Goal: Information Seeking & Learning: Learn about a topic

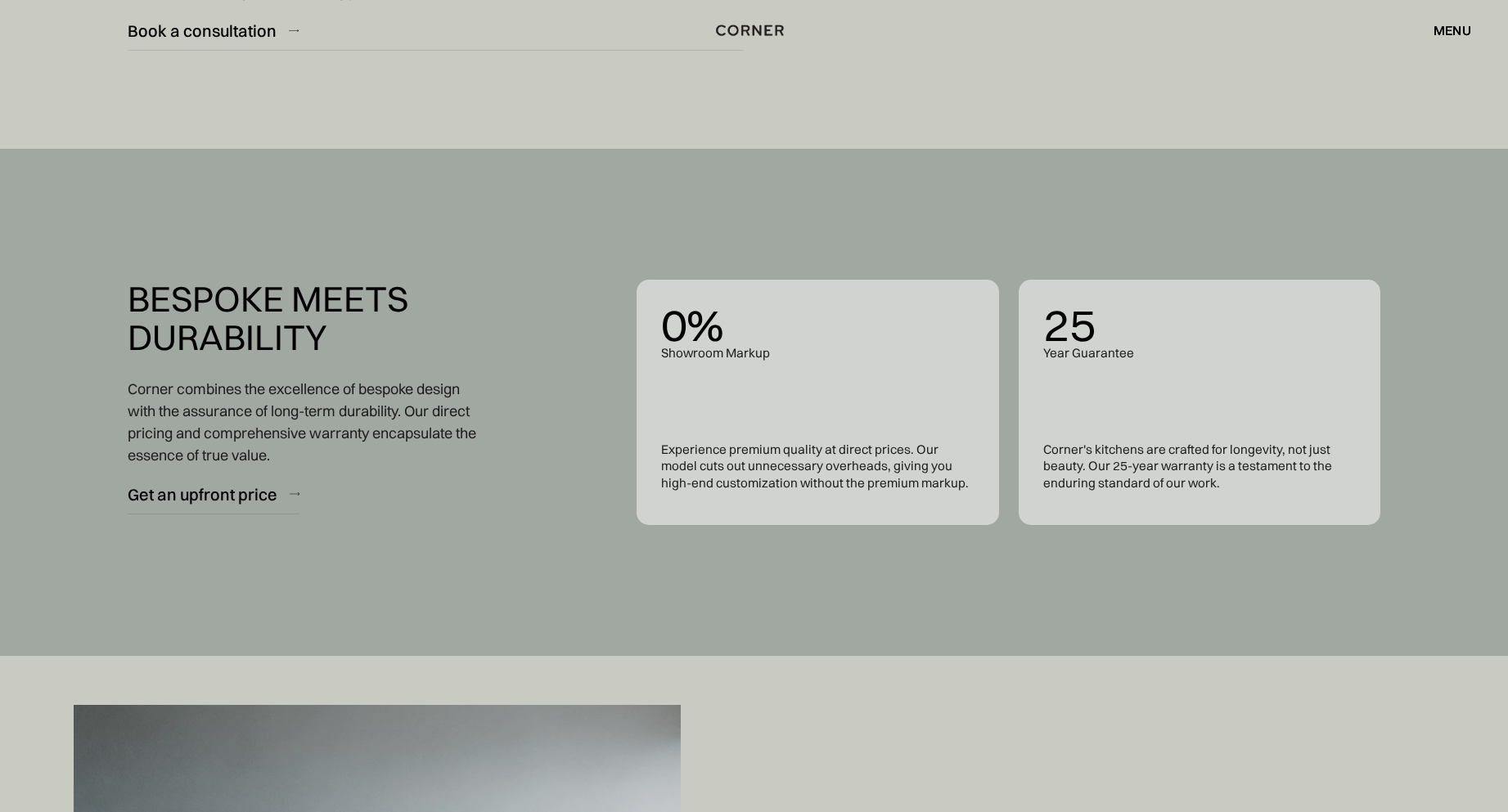
scroll to position [6515, 0]
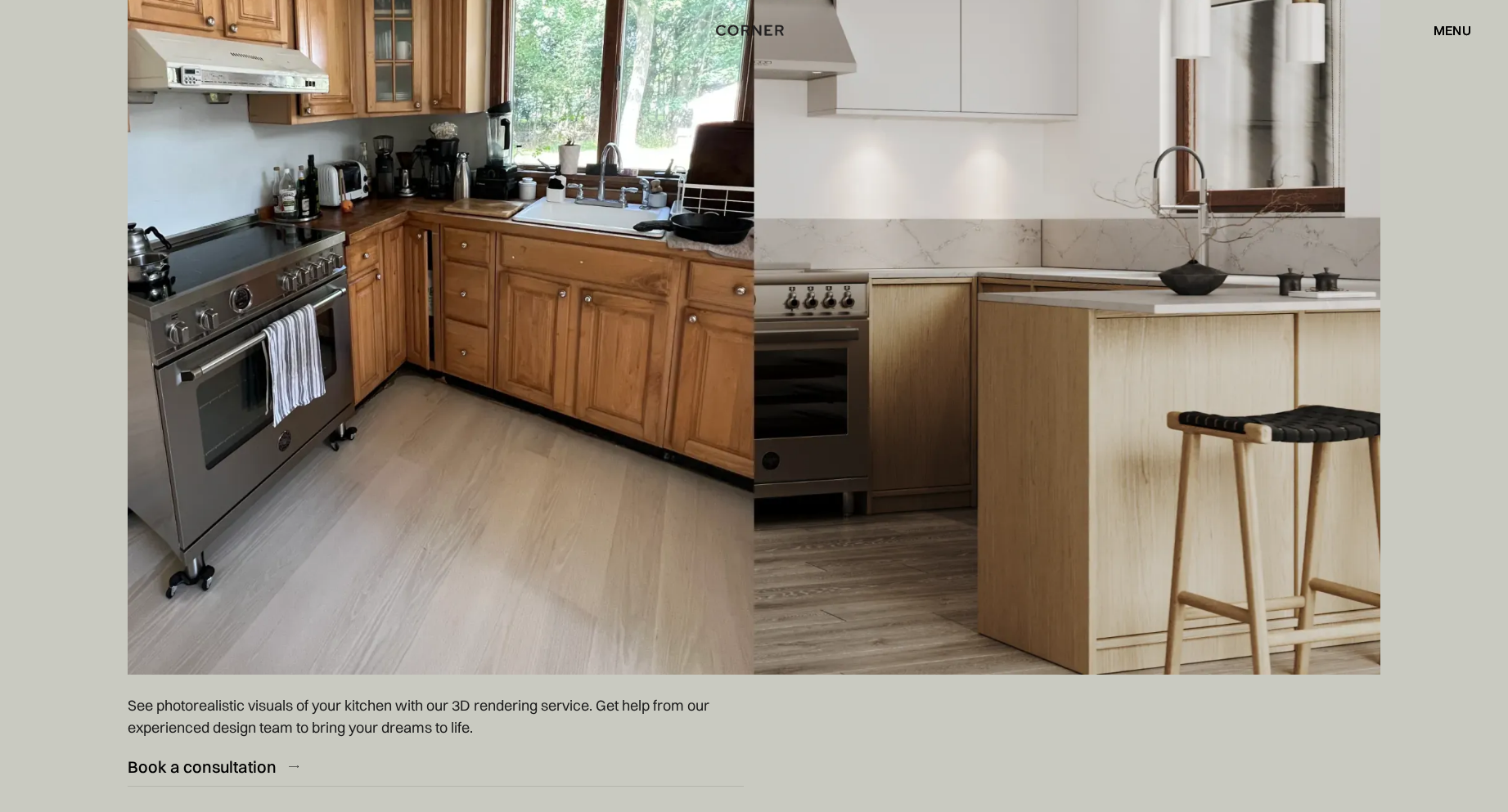
click at [1451, 30] on div "menu" at bounding box center [1453, 30] width 38 height 13
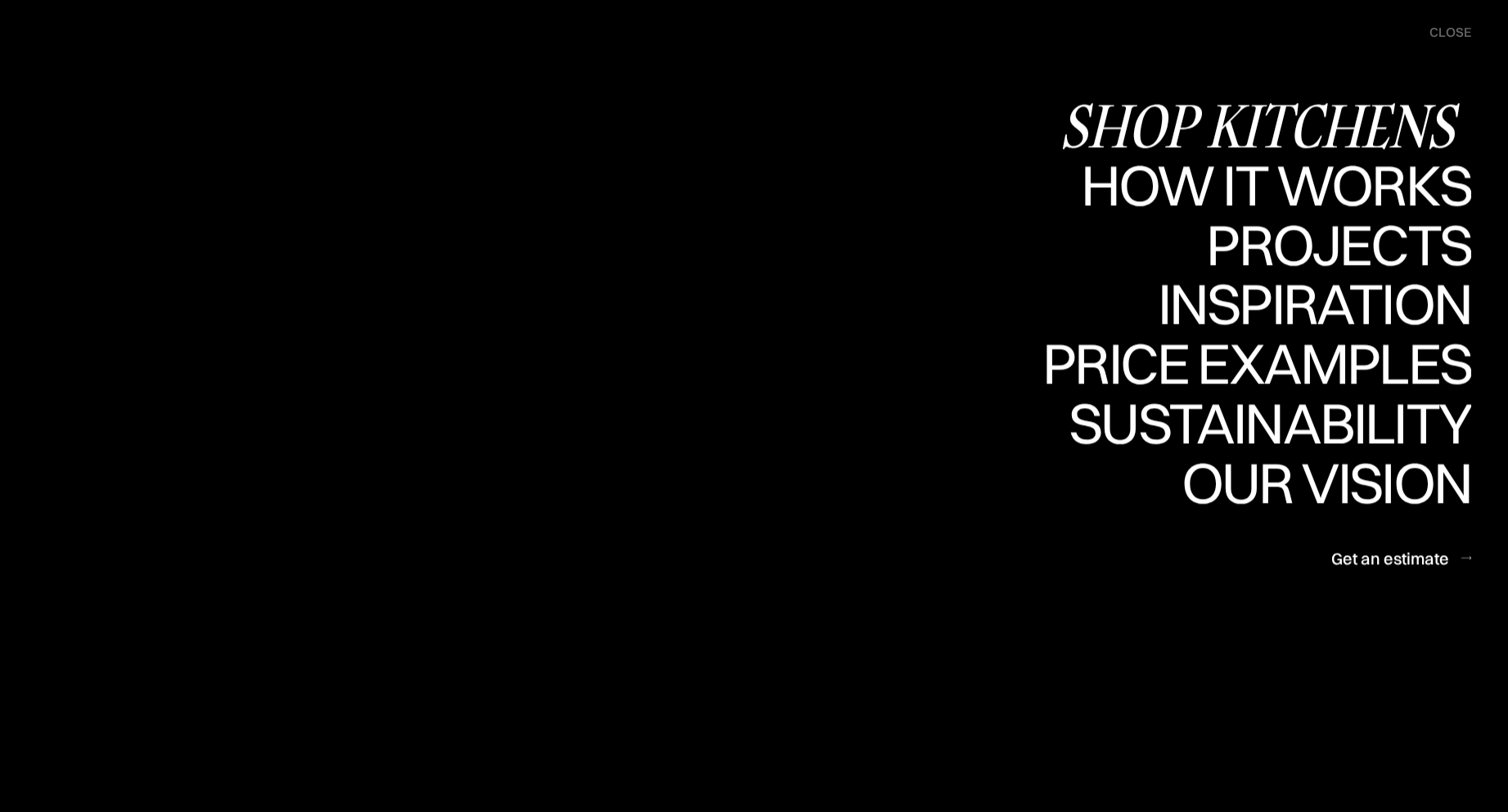
click at [1218, 134] on div "Shop Kitchens" at bounding box center [1266, 125] width 411 height 57
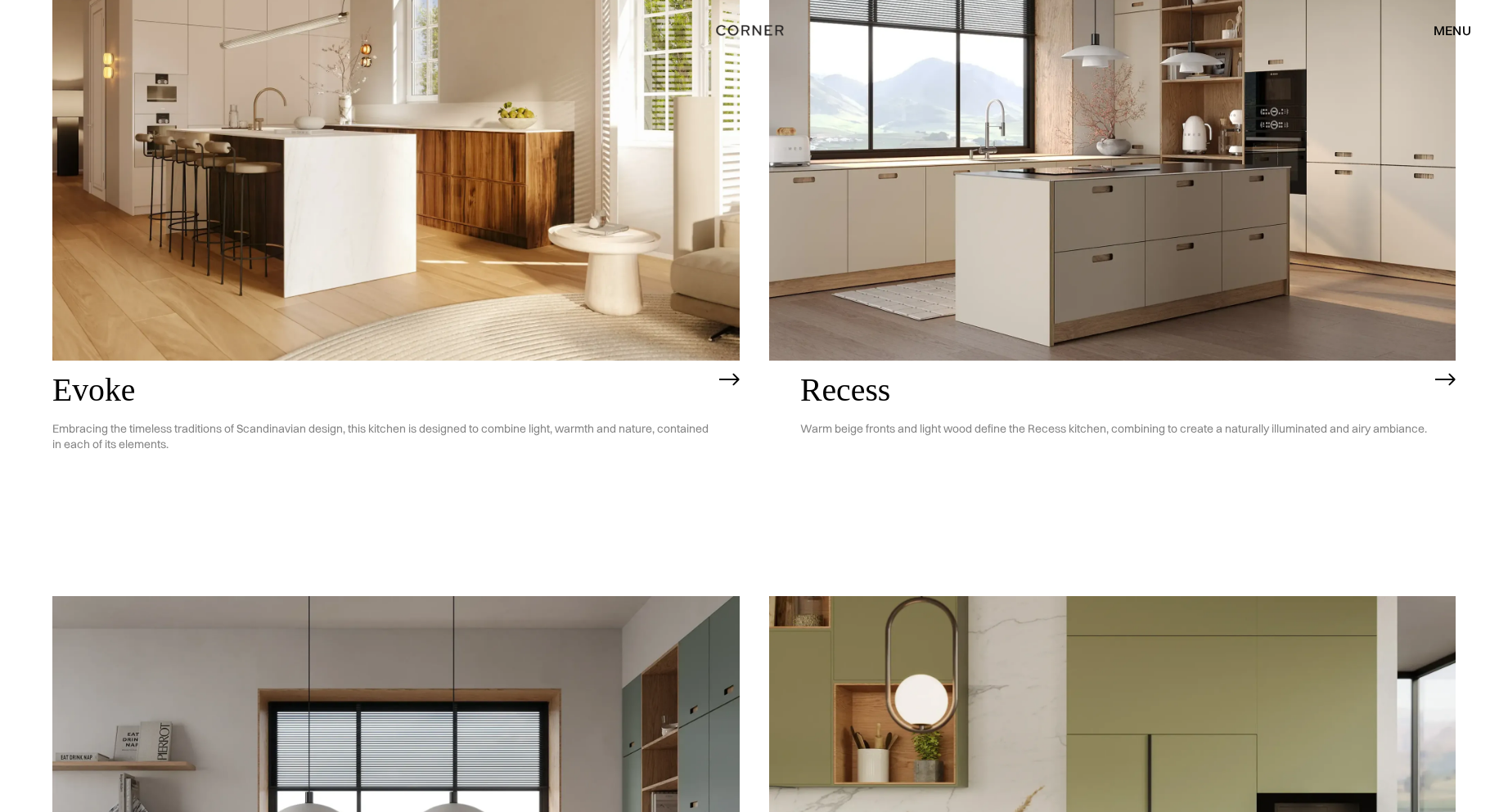
scroll to position [2744, 0]
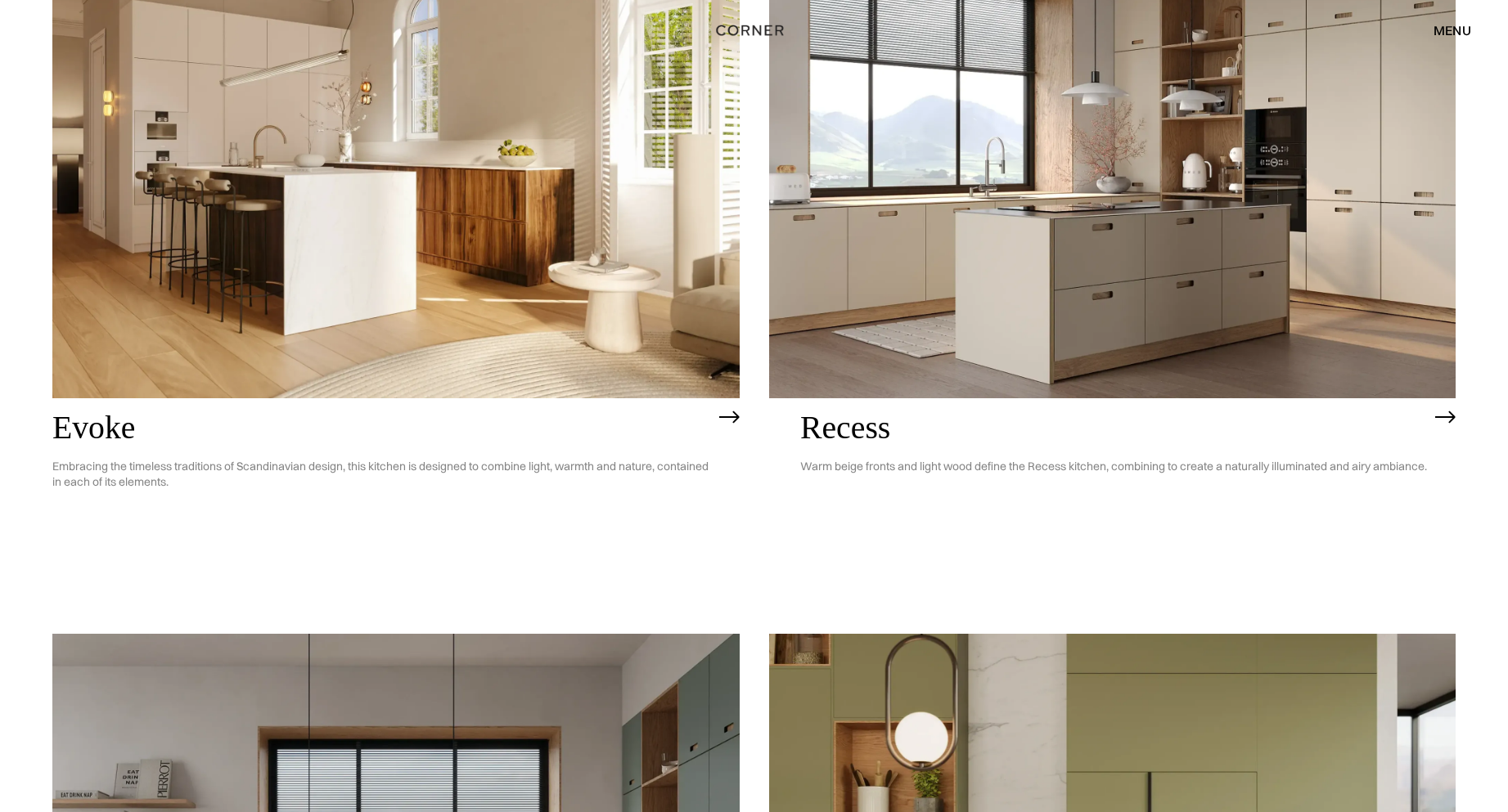
click at [725, 416] on img at bounding box center [730, 416] width 20 height 13
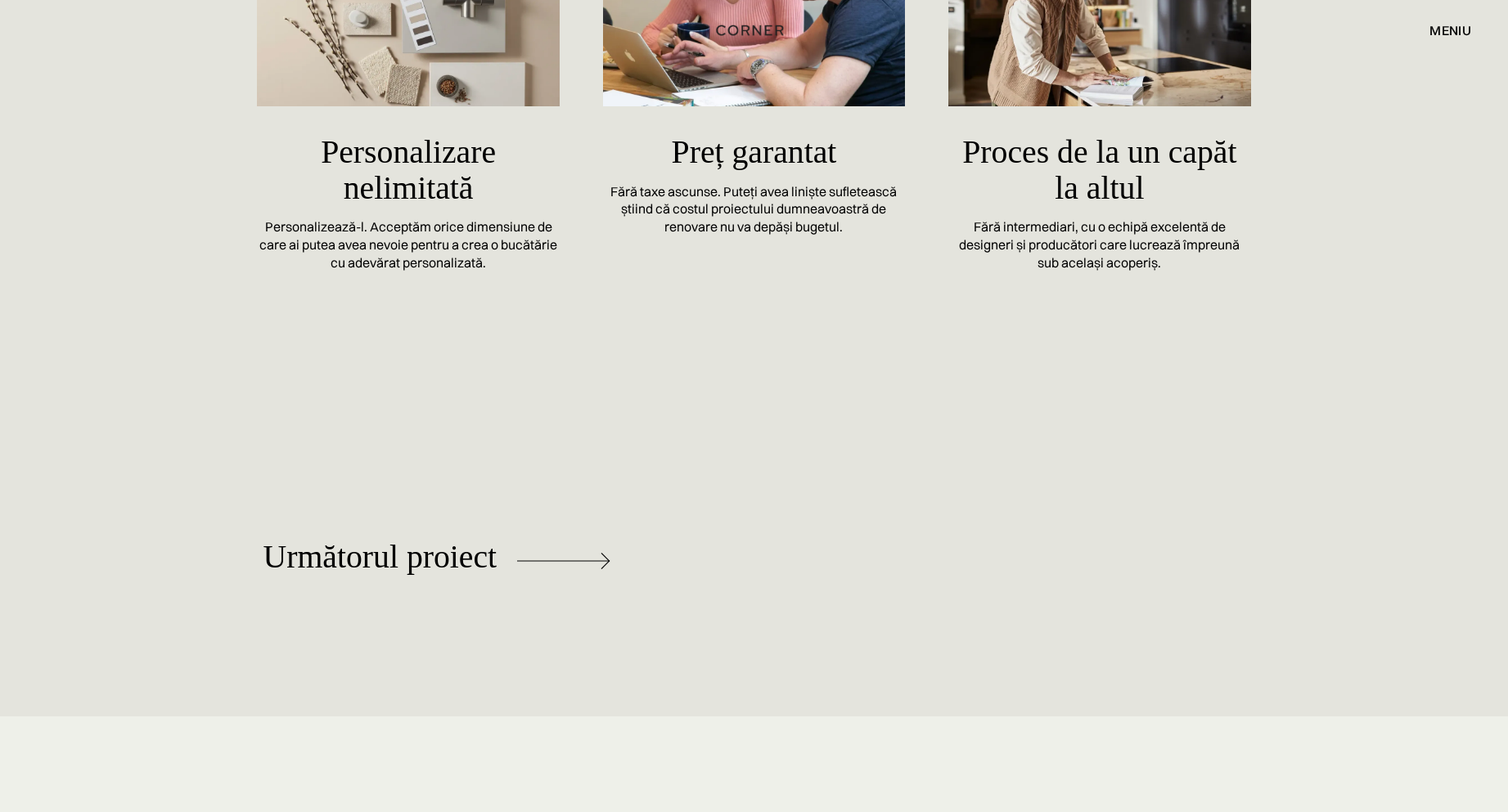
scroll to position [6677, 0]
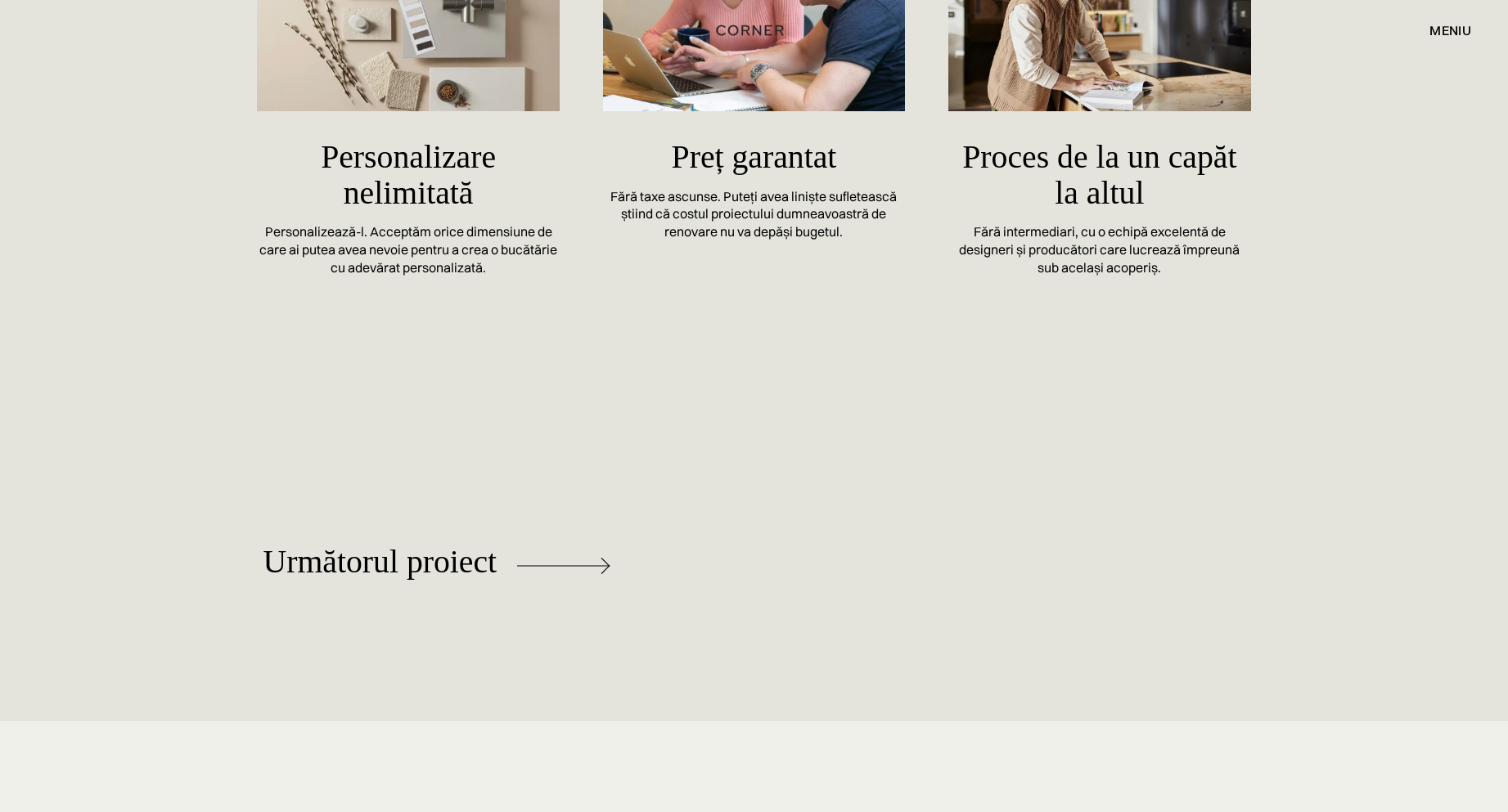
click at [459, 468] on div "Următorul proiect [GEOGRAPHIC_DATA]" at bounding box center [754, 564] width 1508 height 314
click at [452, 542] on div "[GEOGRAPHIC_DATA]" at bounding box center [486, 572] width 445 height 113
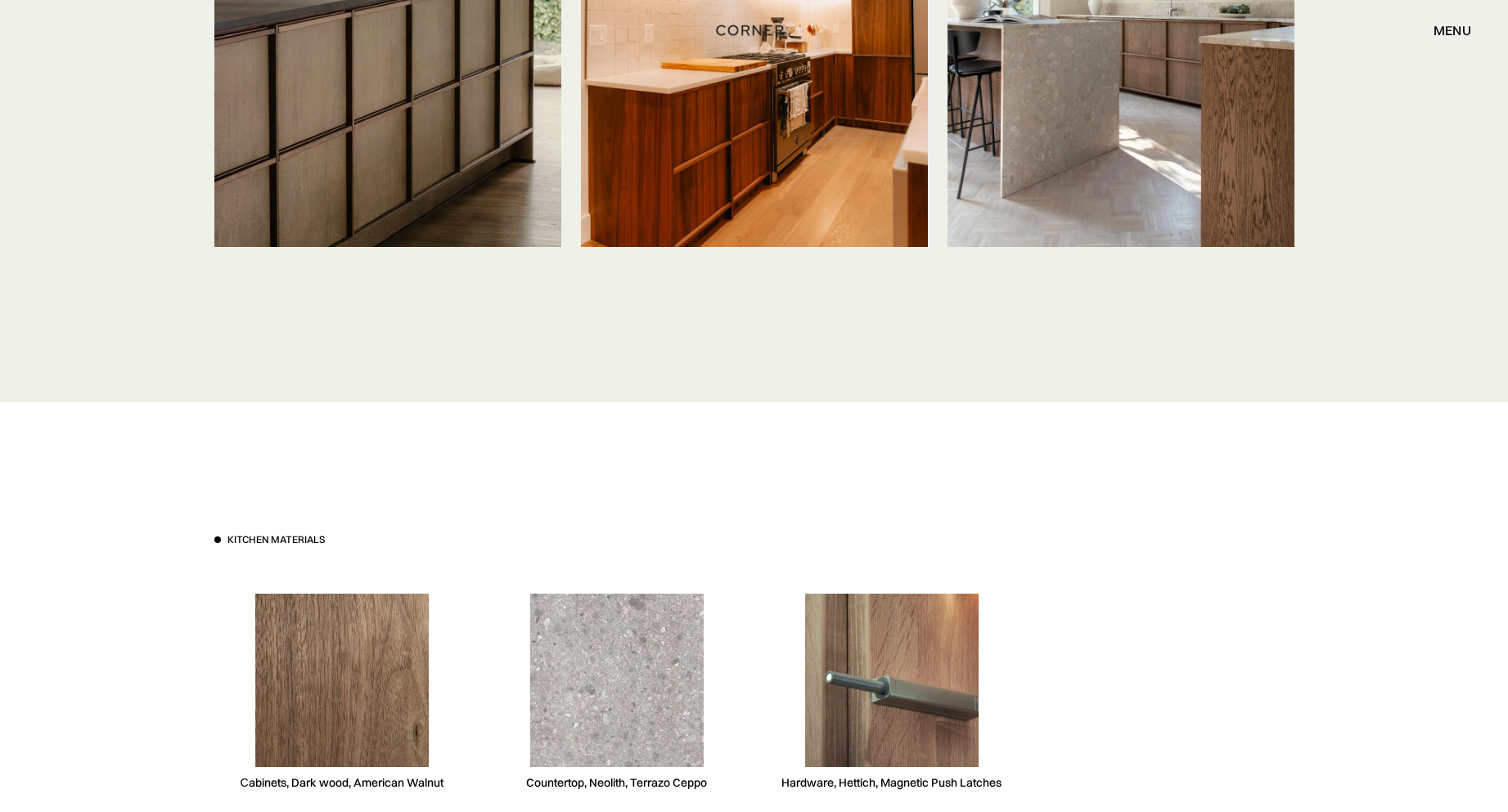
scroll to position [4825, 0]
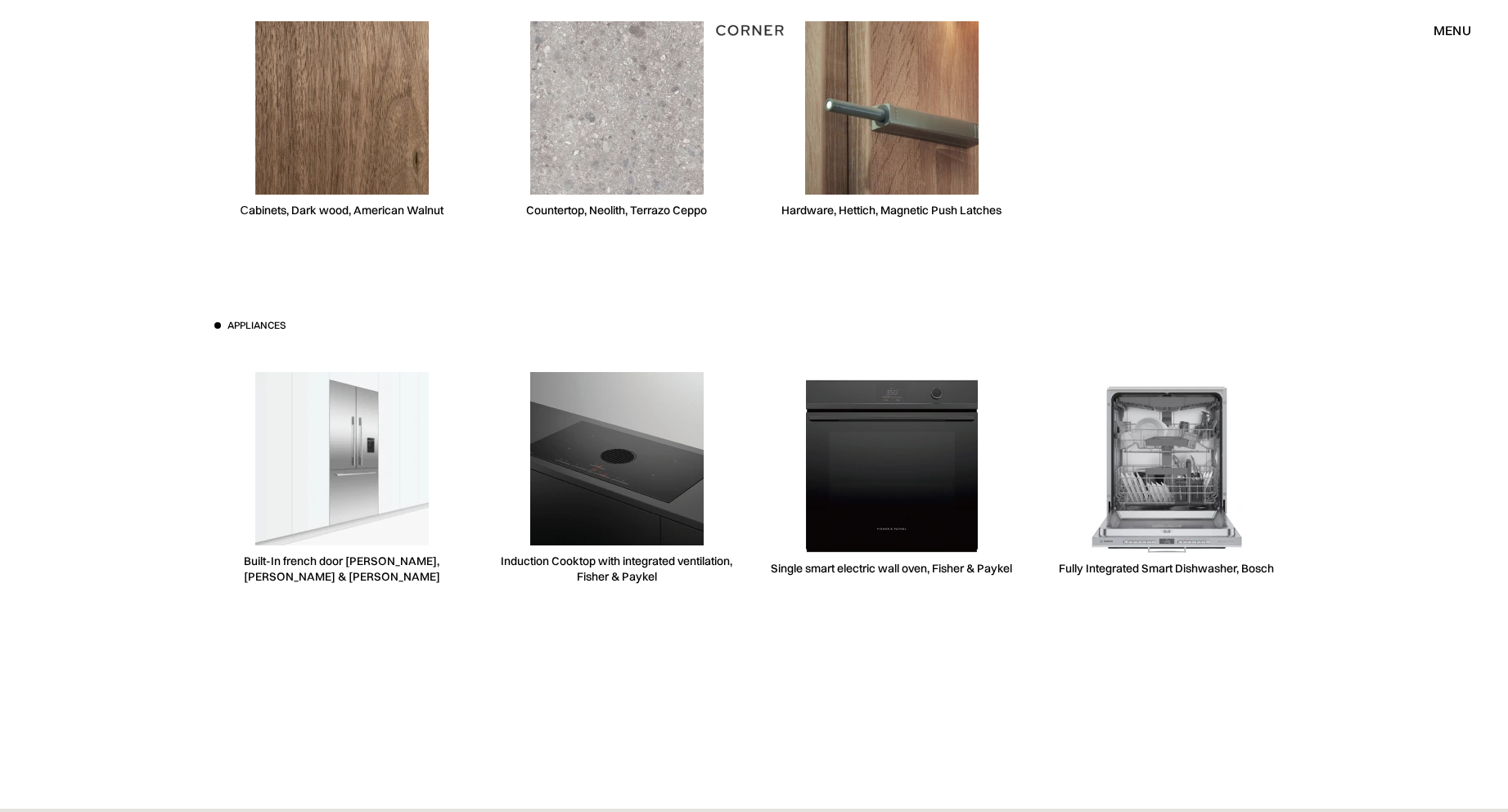
click at [649, 523] on img at bounding box center [616, 458] width 173 height 173
click at [641, 563] on div "Induction Cooktop with integrated ventilation, Fisher & Paykel" at bounding box center [616, 569] width 255 height 31
click at [605, 577] on div "Induction Cooktop with integrated ventilation, Fisher & Paykel" at bounding box center [616, 569] width 255 height 31
click at [605, 517] on img at bounding box center [616, 458] width 173 height 173
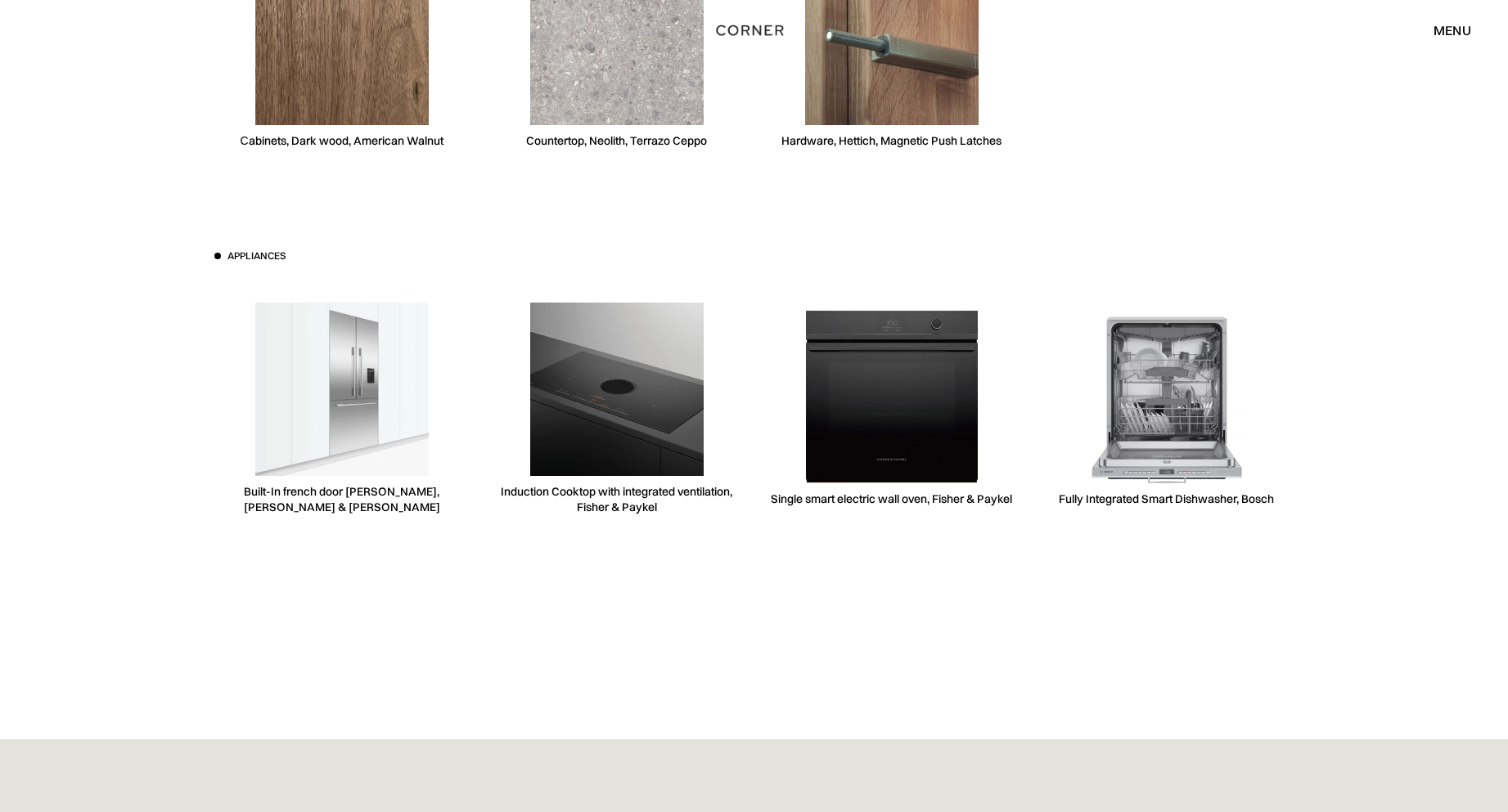
scroll to position [5071, 0]
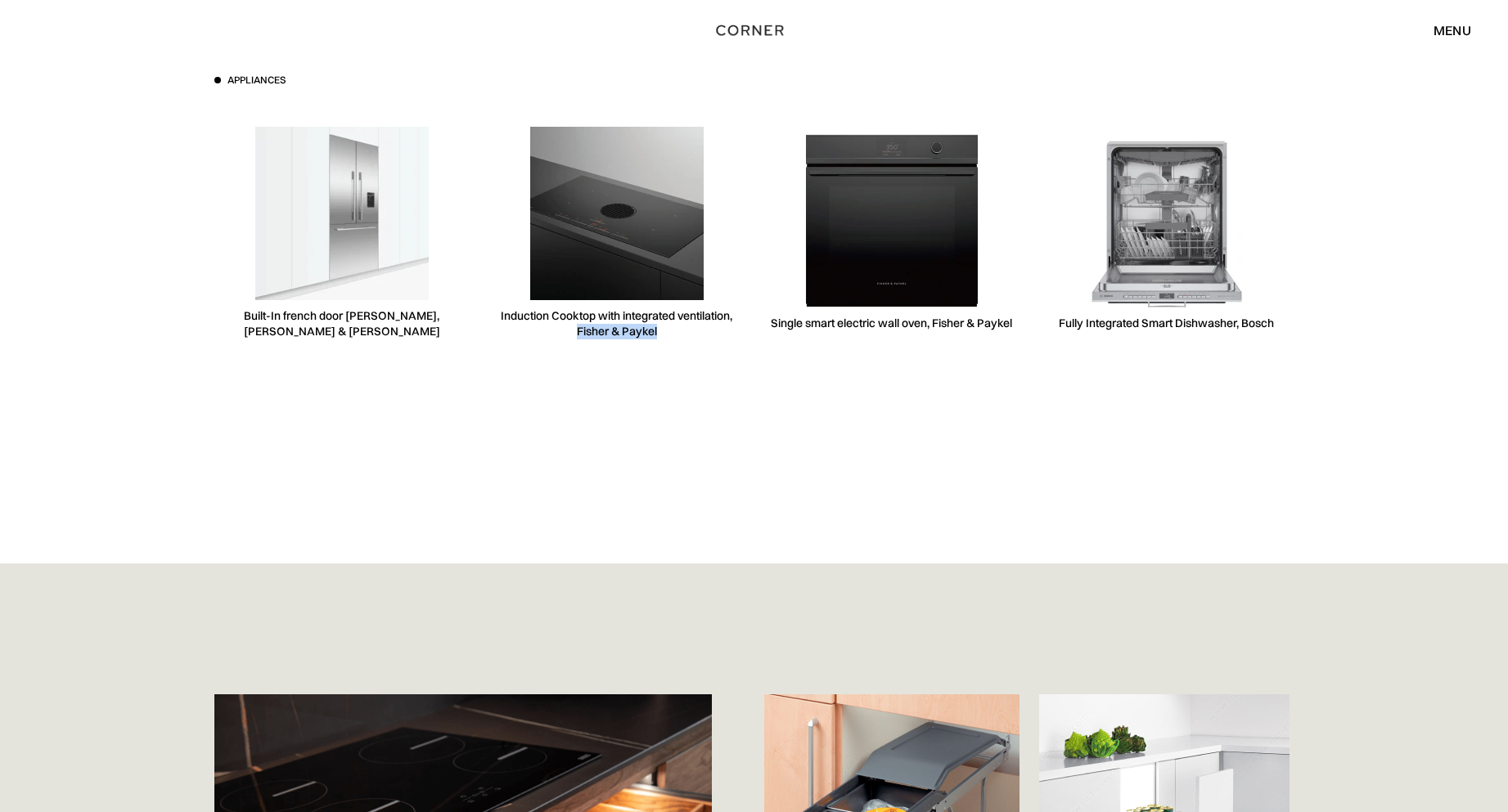
drag, startPoint x: 657, startPoint y: 334, endPoint x: 575, endPoint y: 340, distance: 82.2
click at [575, 340] on div "Induction Cooktop with integrated ventilation, Fisher & Paykel" at bounding box center [616, 233] width 255 height 252
copy div "Fisher & Paykel"
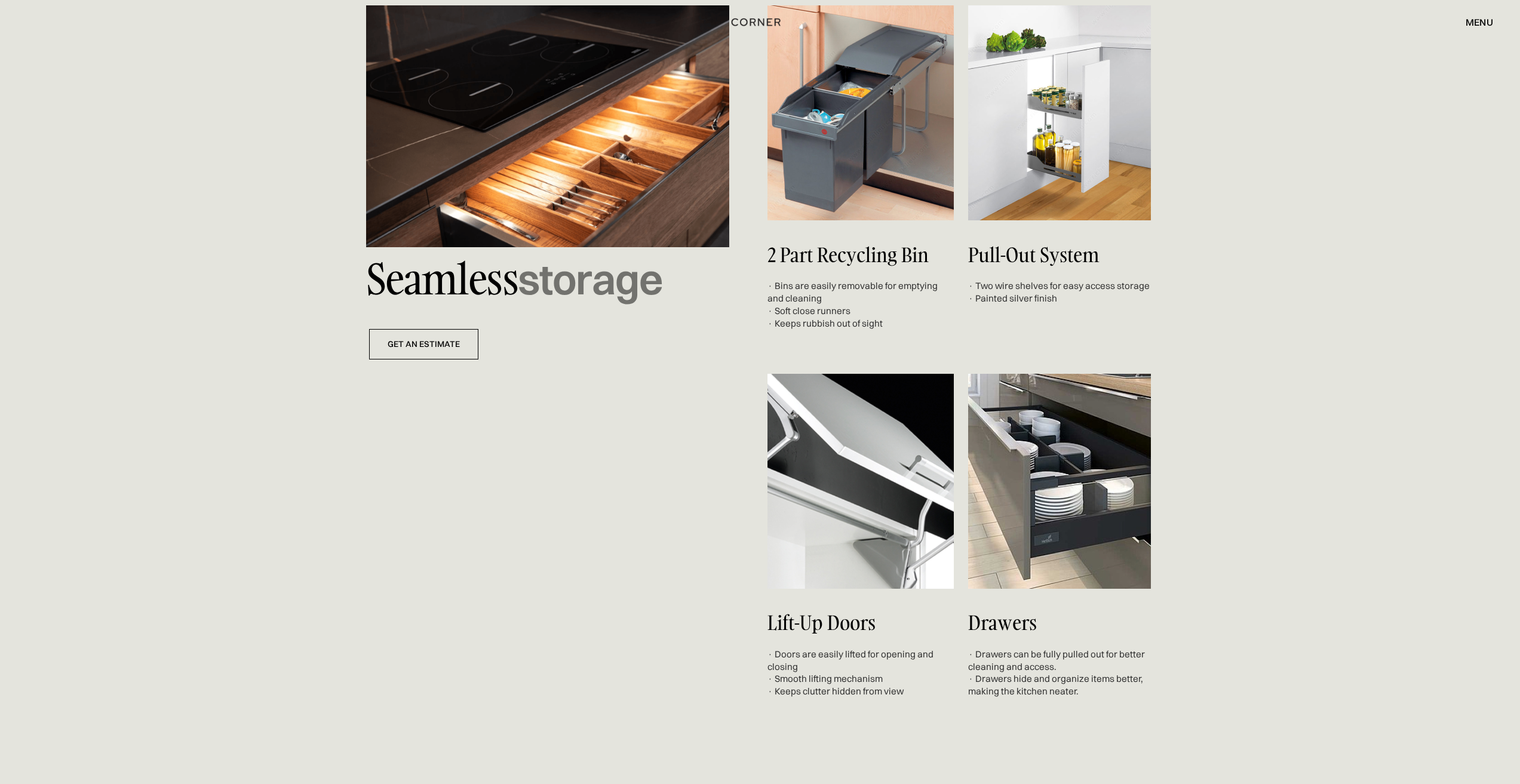
scroll to position [4364, 0]
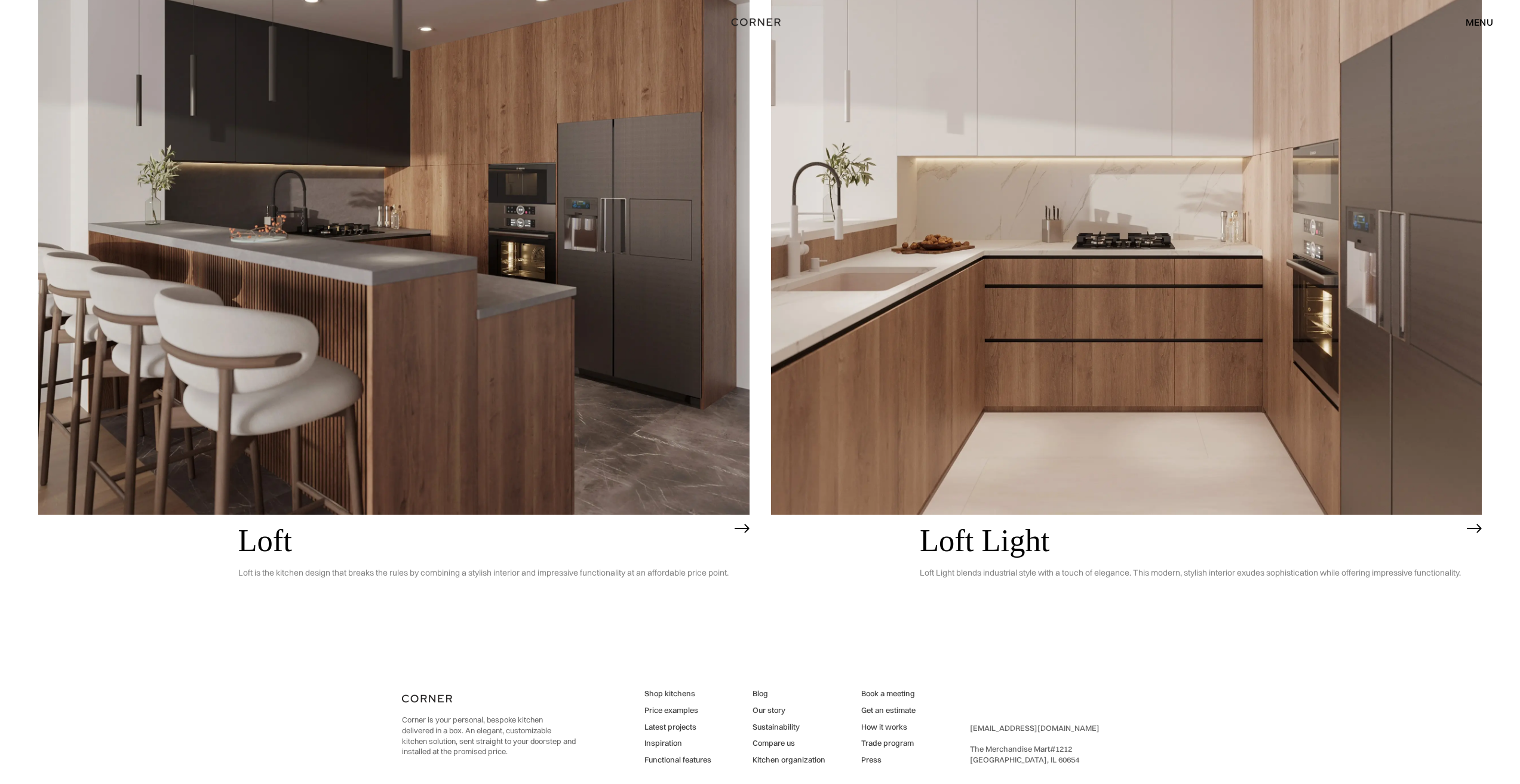
scroll to position [4731, 0]
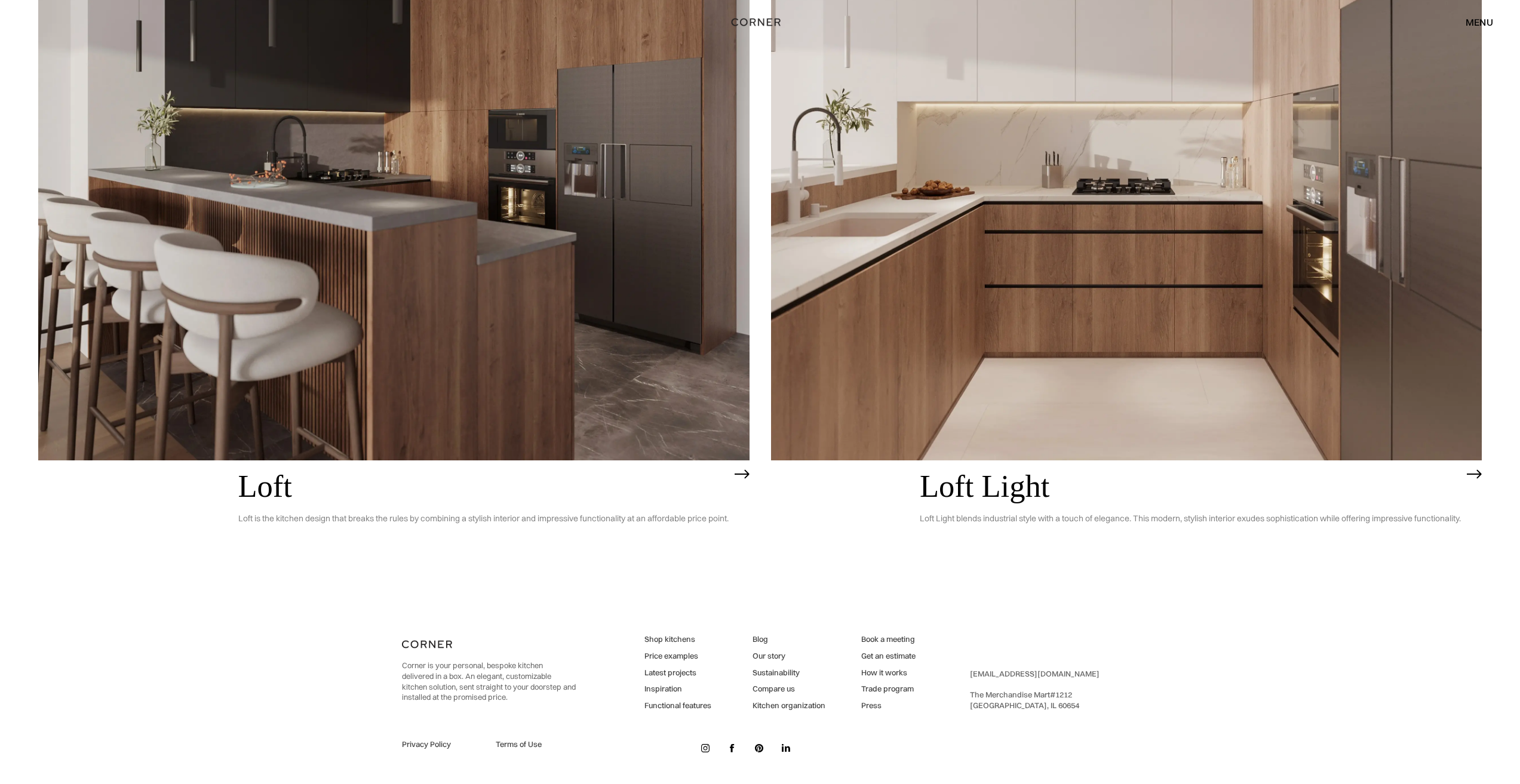
click at [663, 673] on link "Latest projects" at bounding box center [678, 673] width 67 height 11
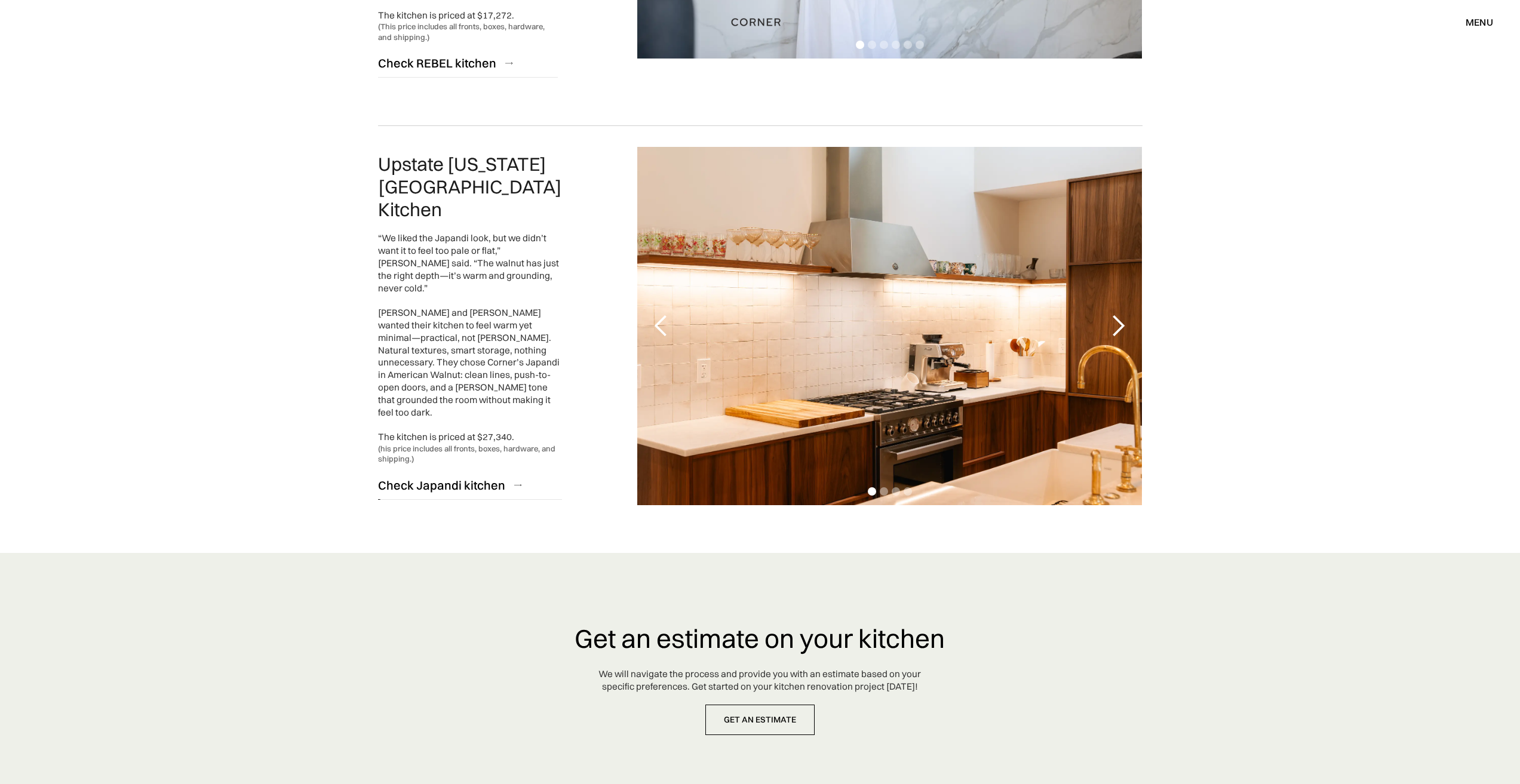
scroll to position [2809, 0]
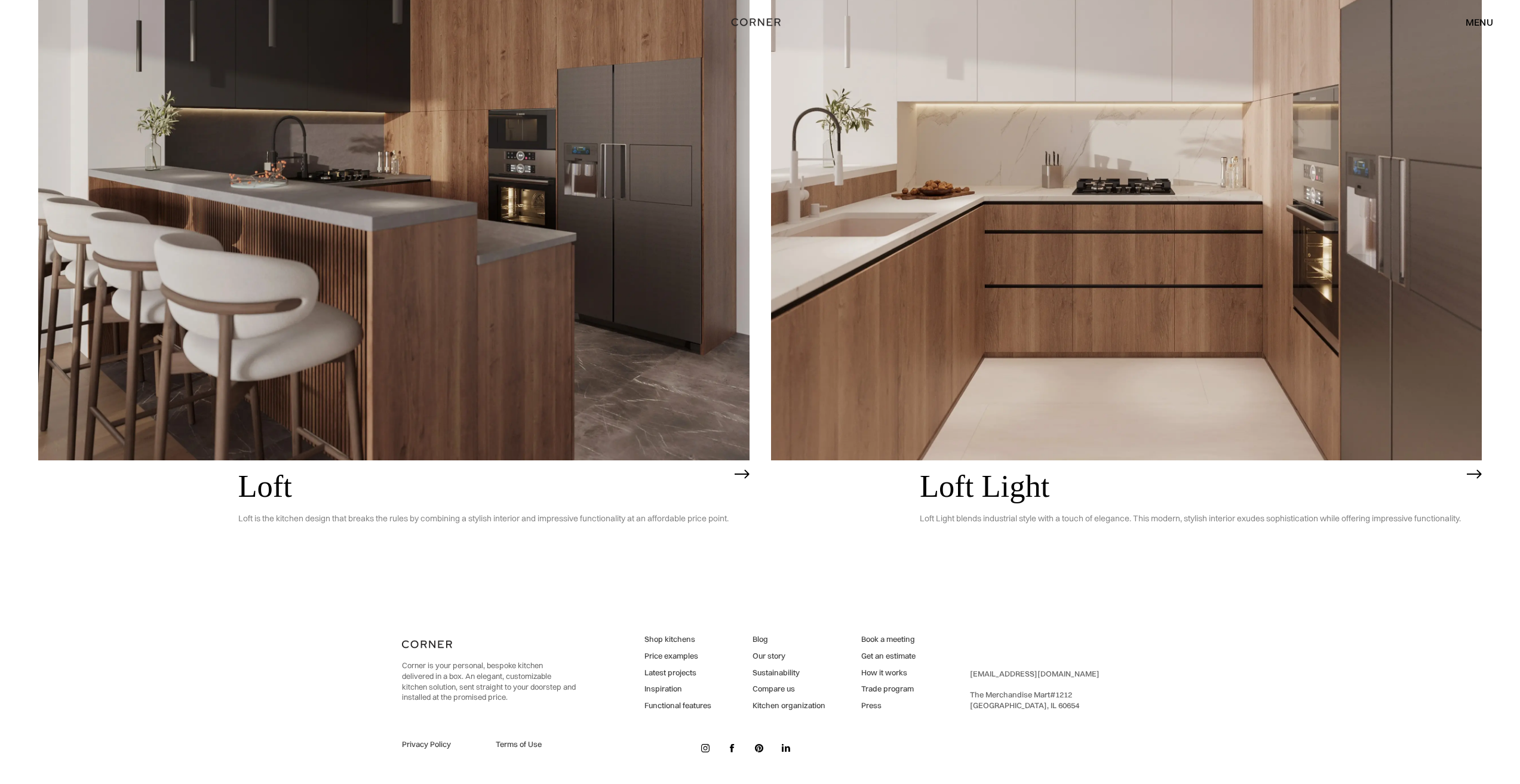
click at [677, 656] on link "Price examples" at bounding box center [678, 656] width 67 height 11
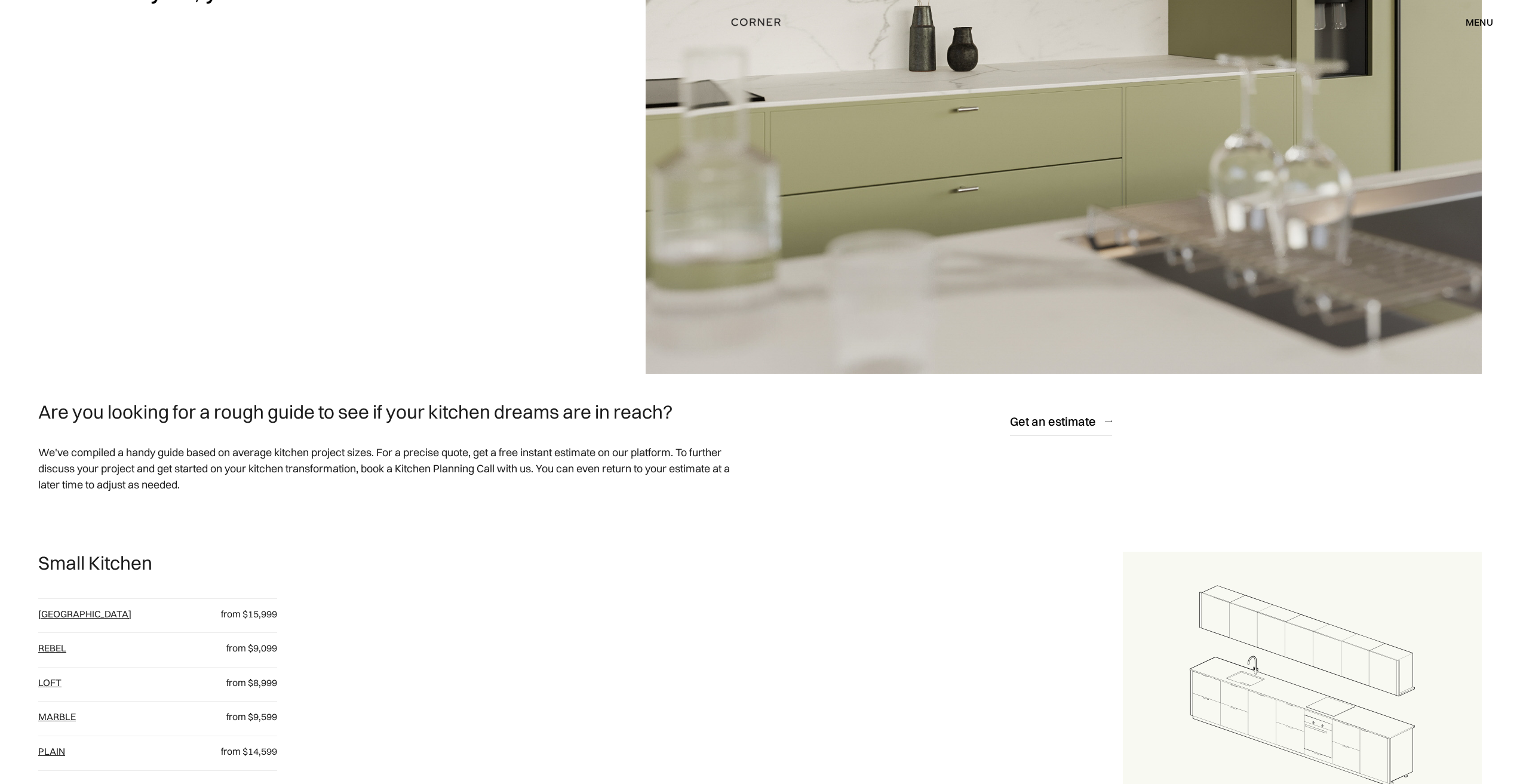
scroll to position [478, 0]
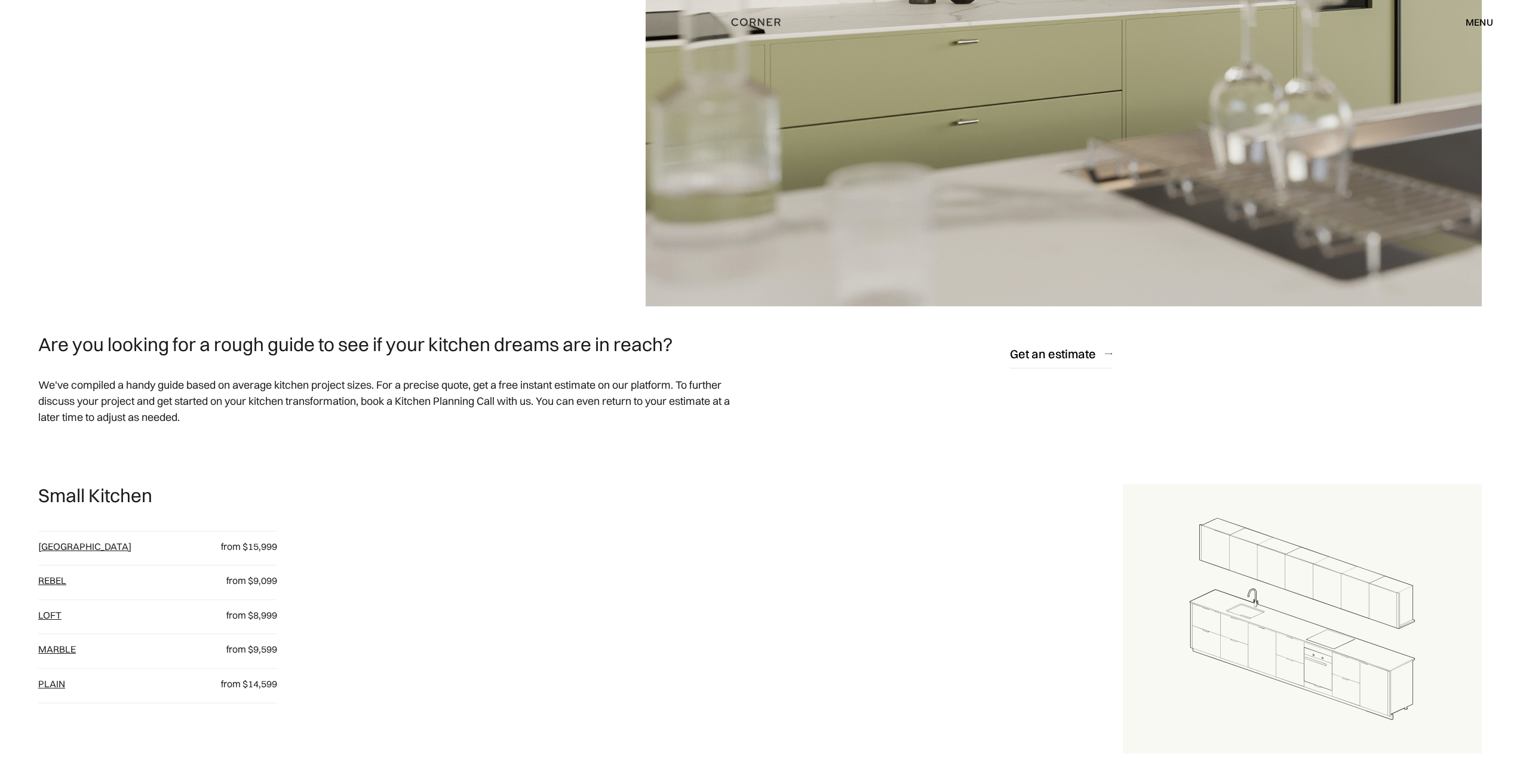
click at [54, 614] on link "loft" at bounding box center [49, 615] width 23 height 12
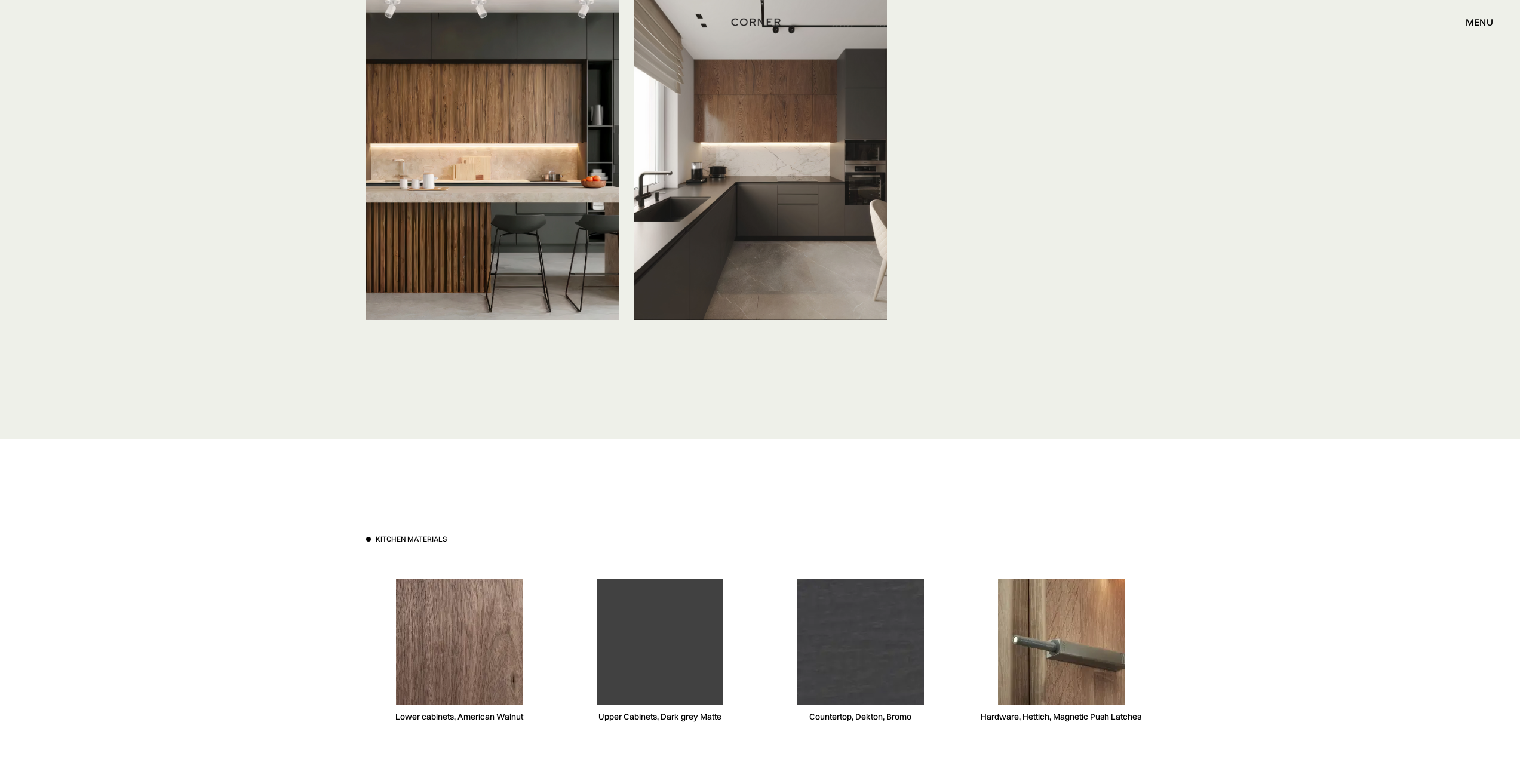
scroll to position [4538, 0]
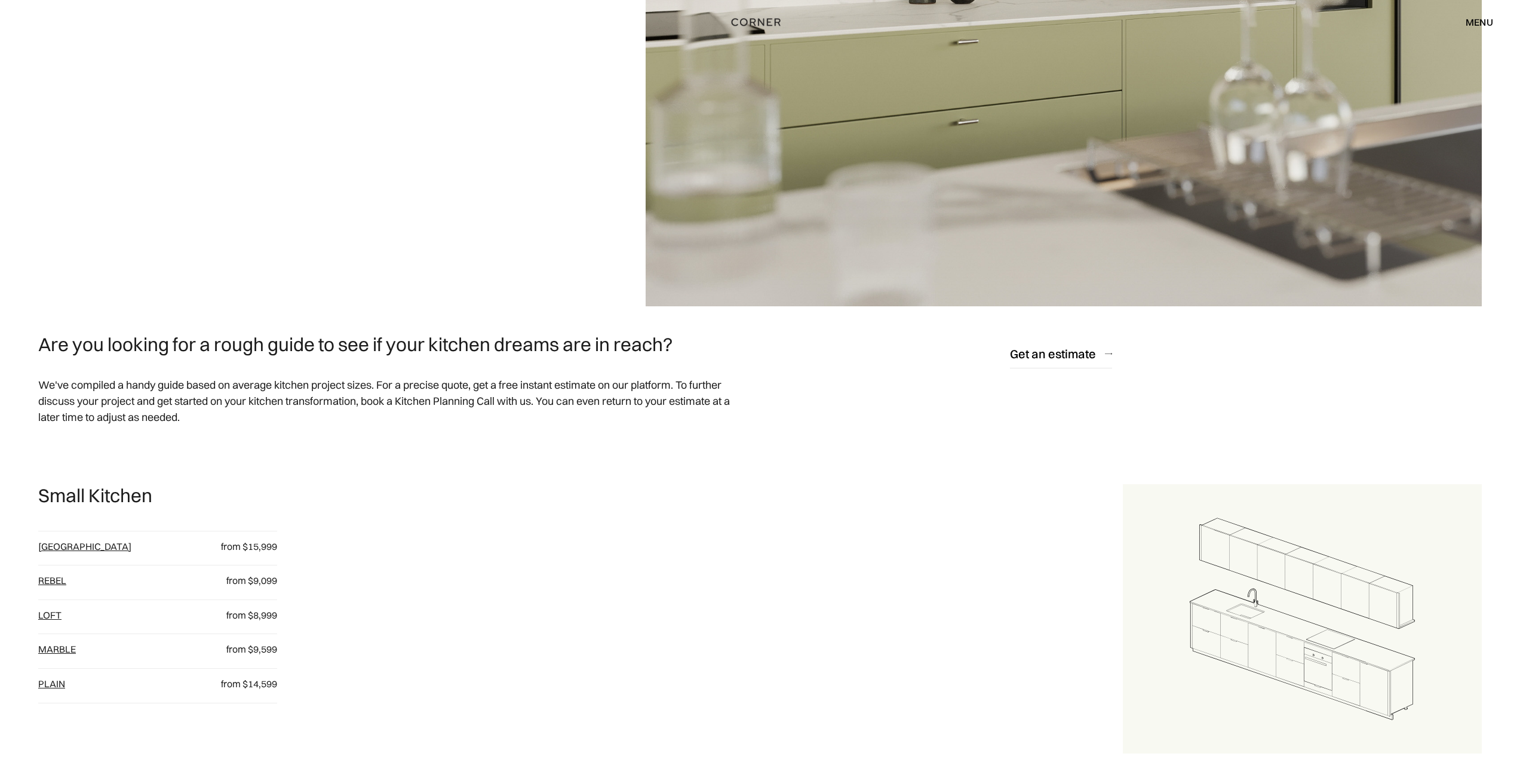
click at [57, 682] on link "plain" at bounding box center [51, 683] width 27 height 12
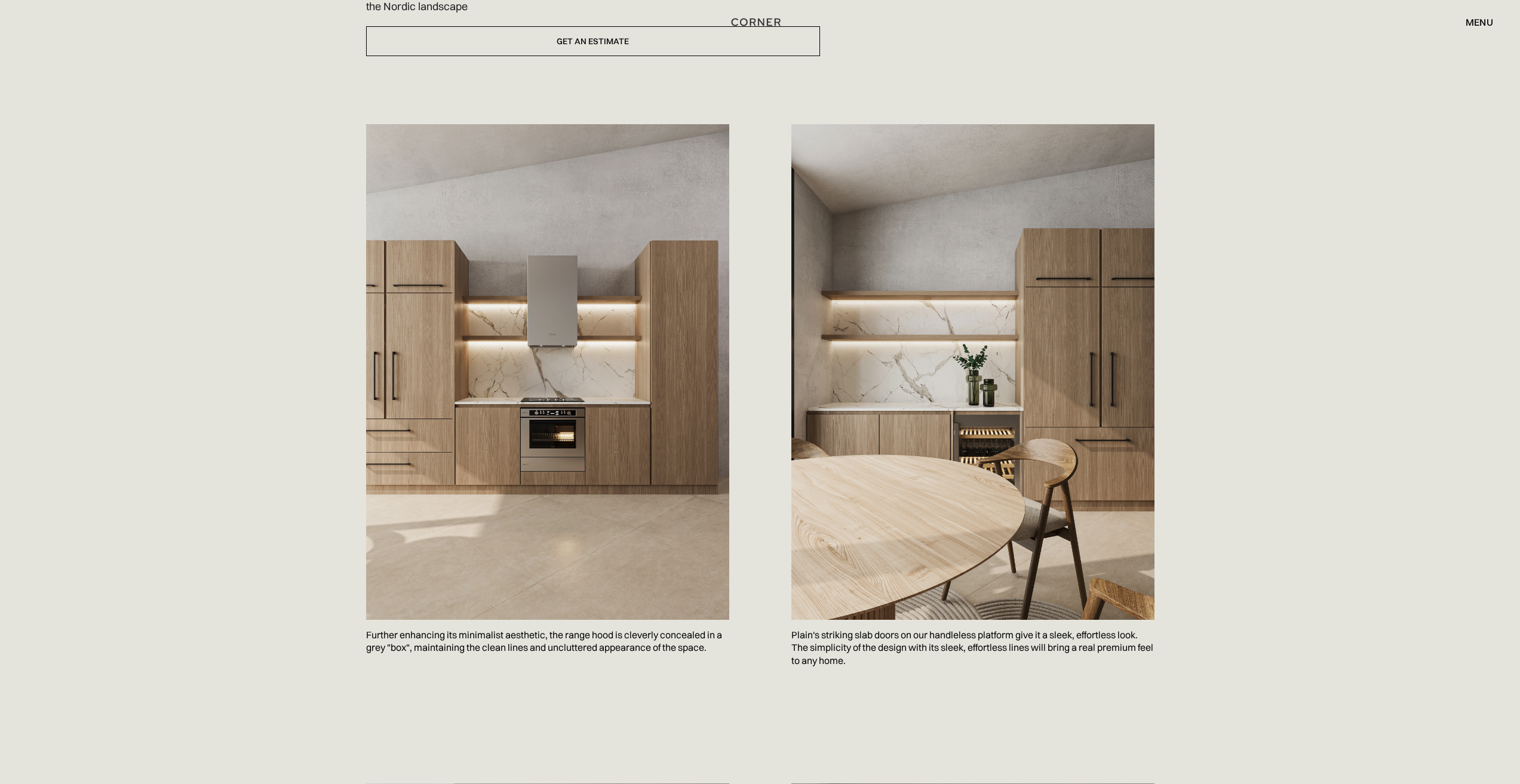
scroll to position [298, 0]
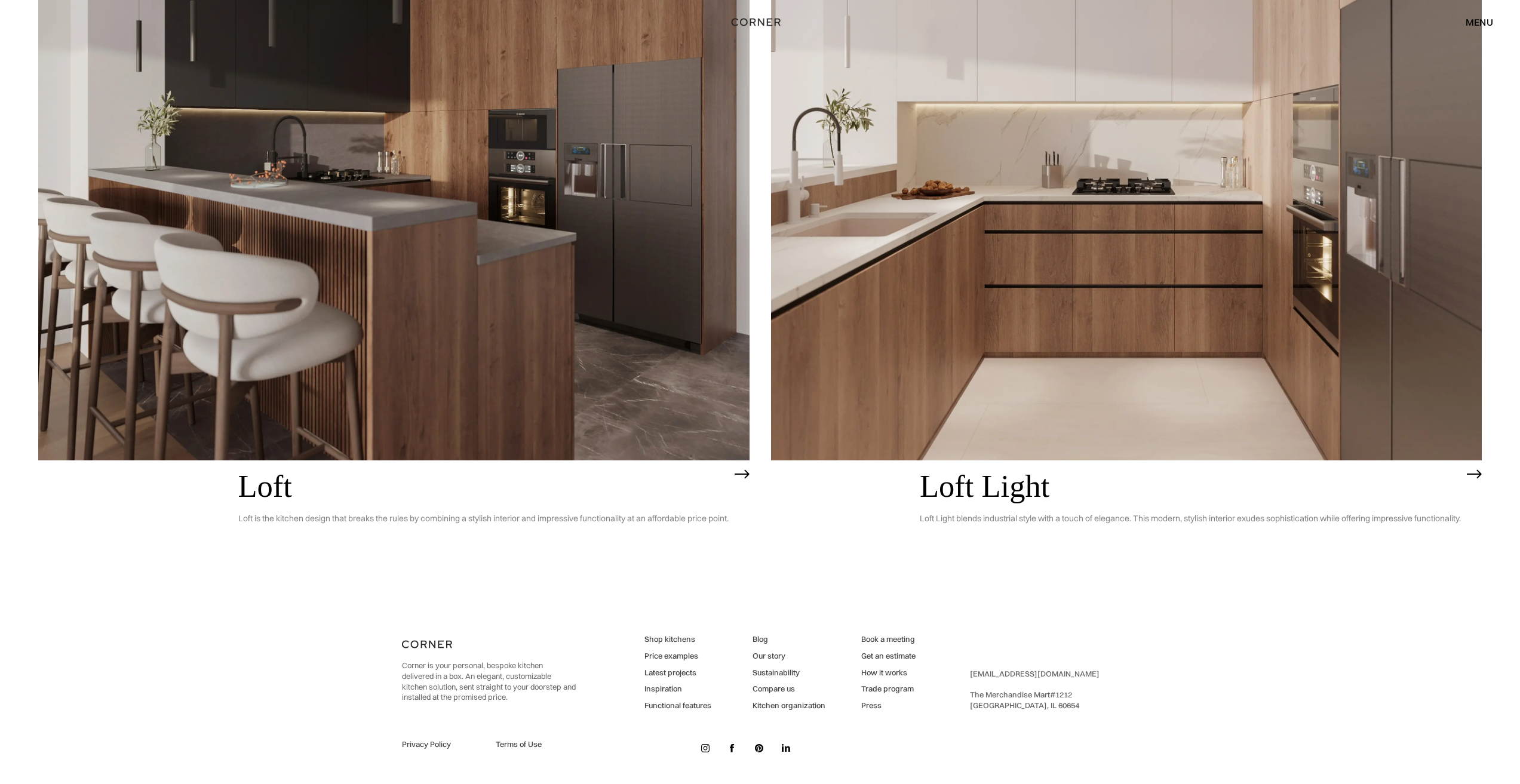
click at [680, 640] on link "Shop kitchens" at bounding box center [678, 639] width 67 height 11
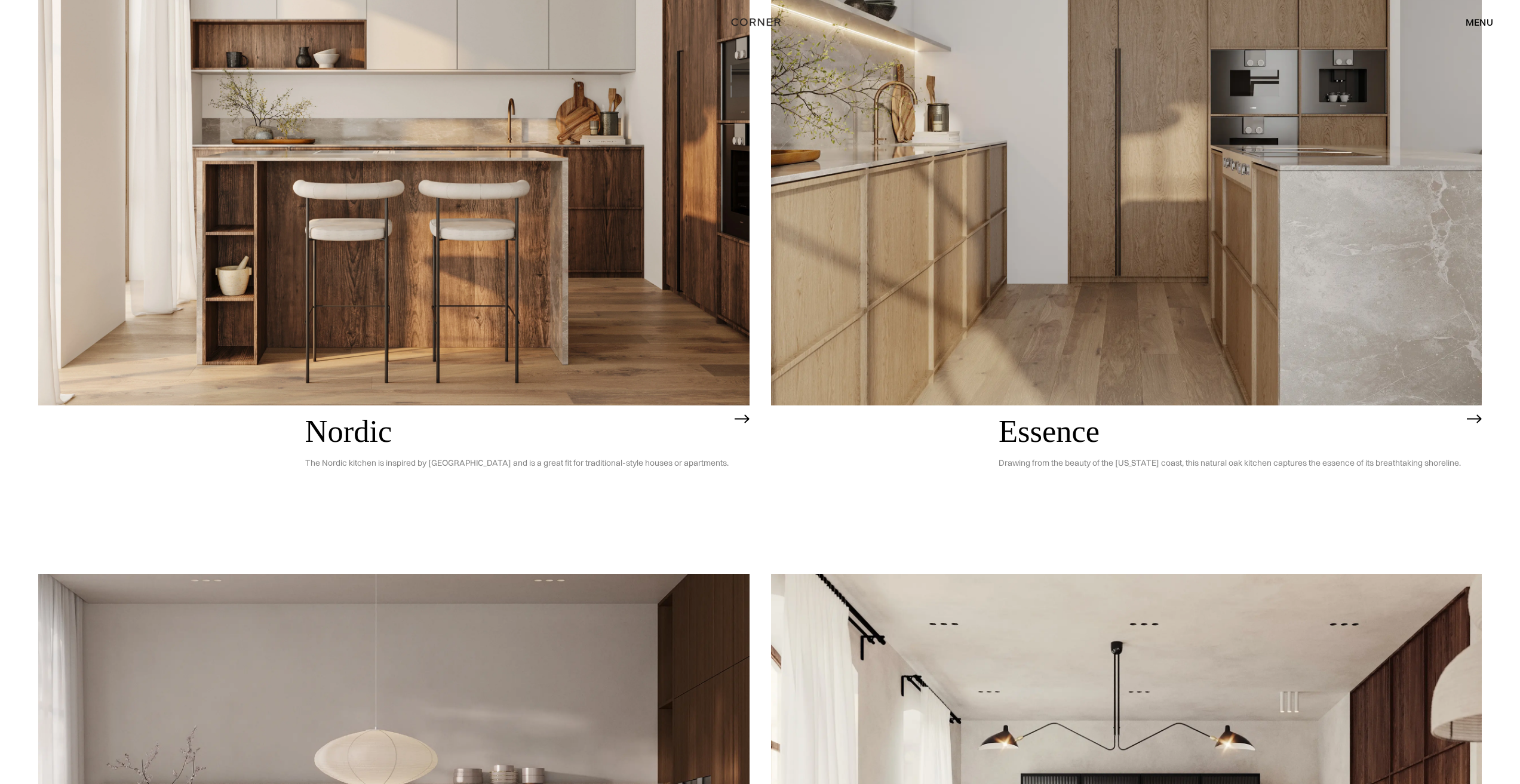
scroll to position [120, 0]
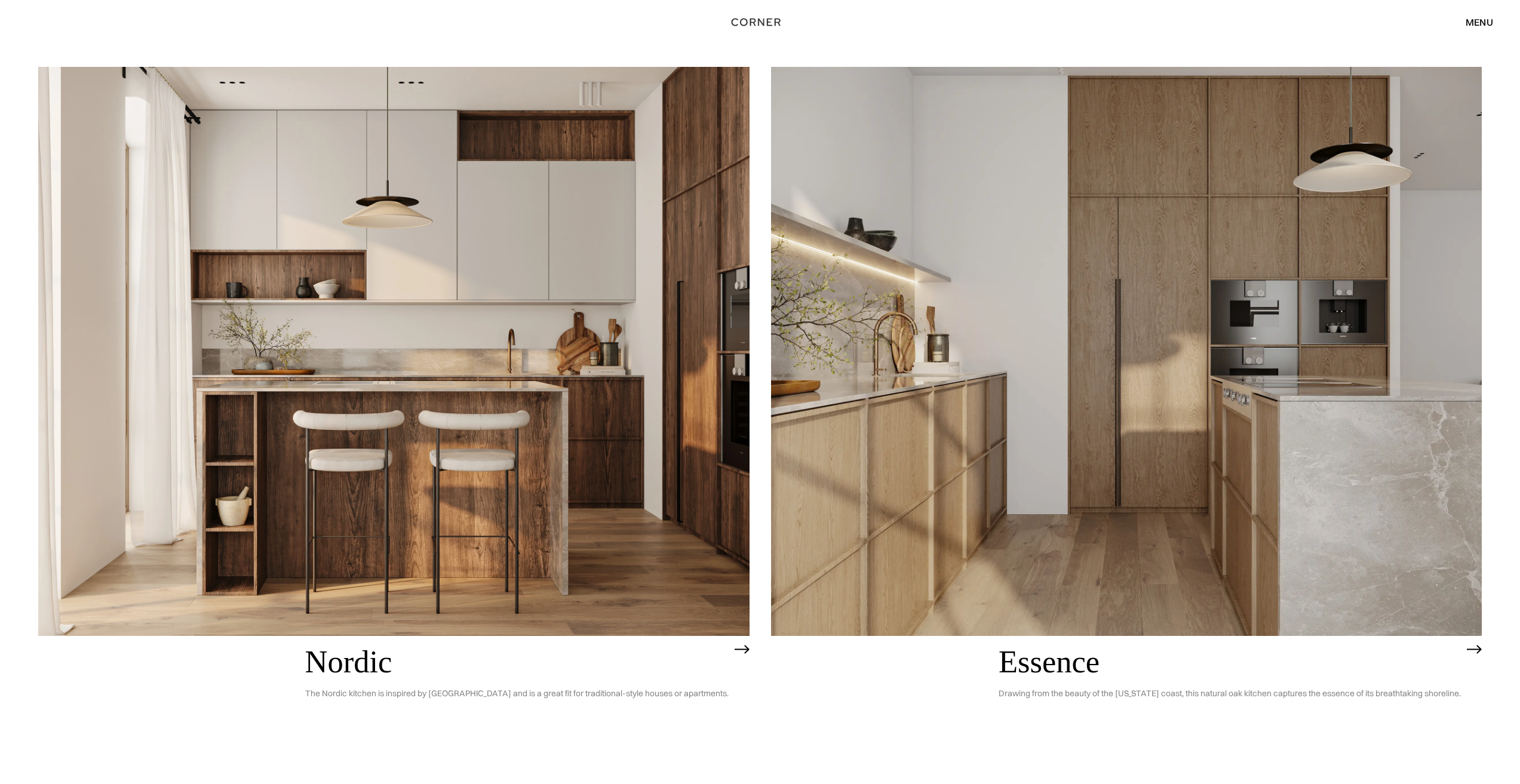
click at [470, 446] on img at bounding box center [394, 351] width 711 height 569
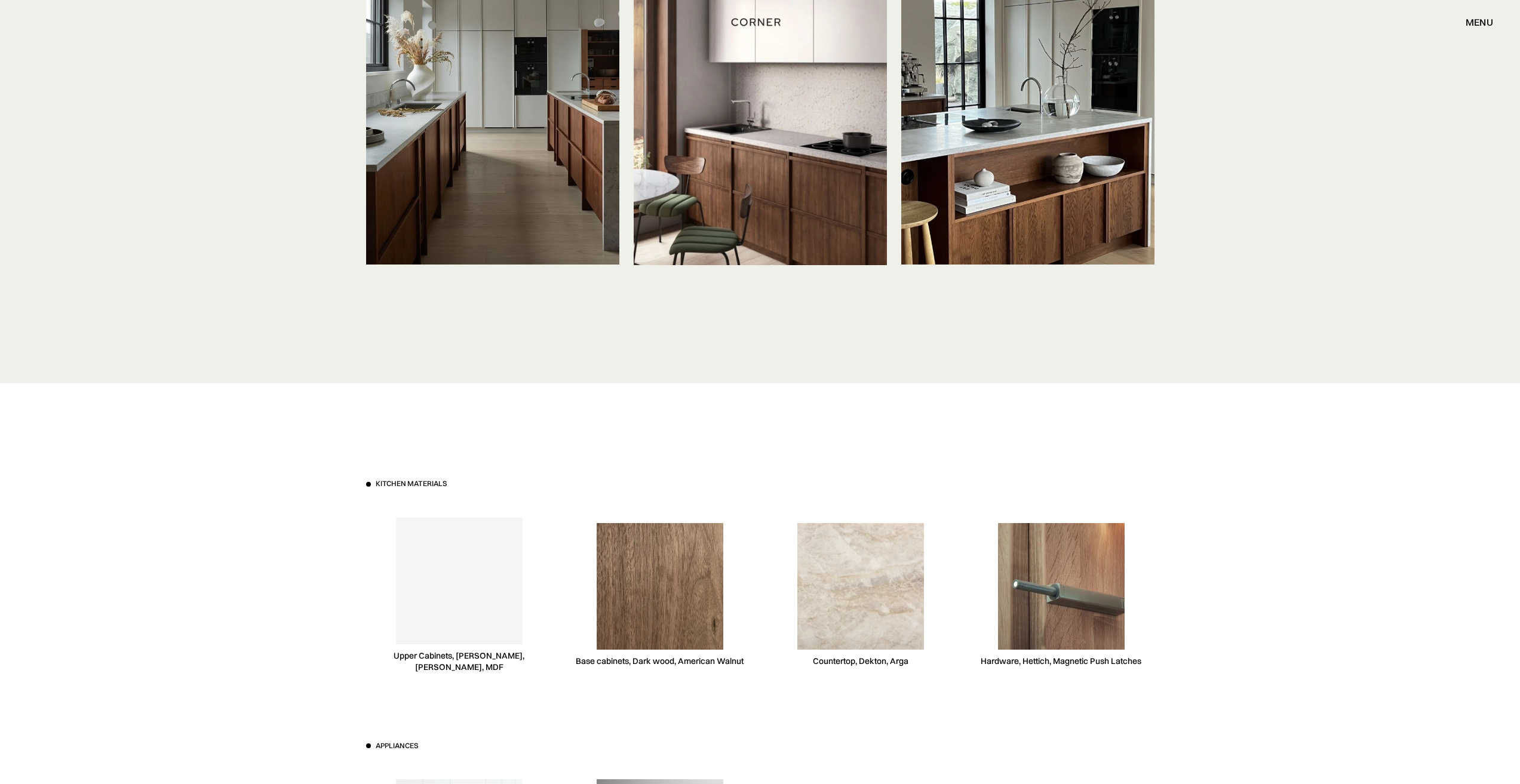
scroll to position [3045, 0]
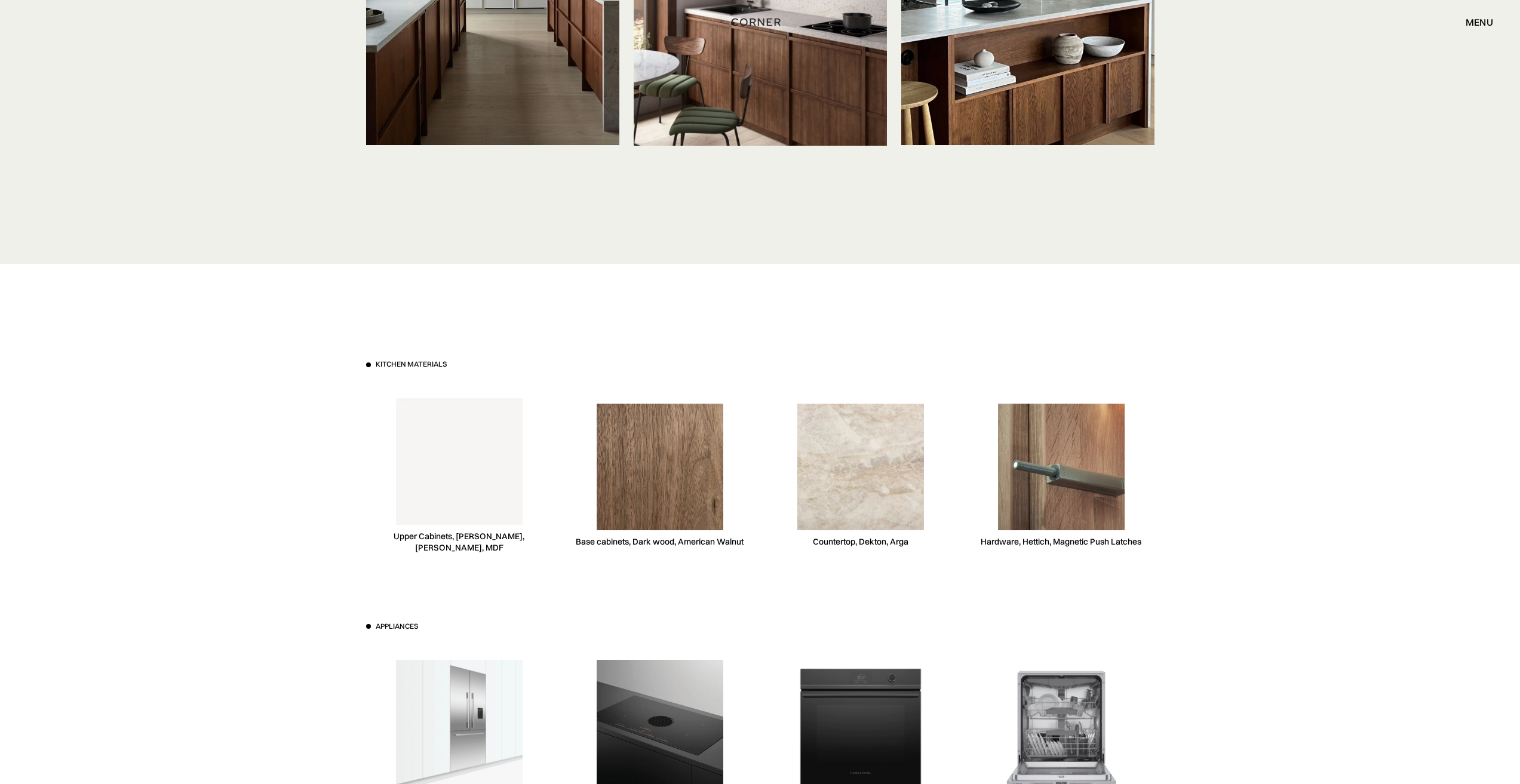
click at [629, 536] on div "Base cabinets, Dark wood, American Walnut" at bounding box center [659, 542] width 168 height 11
click at [654, 492] on img at bounding box center [660, 466] width 126 height 126
drag, startPoint x: 746, startPoint y: 524, endPoint x: 576, endPoint y: 518, distance: 170.1
click at [576, 518] on div "Base cabinets, Dark wood, American Walnut" at bounding box center [660, 476] width 186 height 184
copy div "Base cabinets, Dark wood, American Walnut"
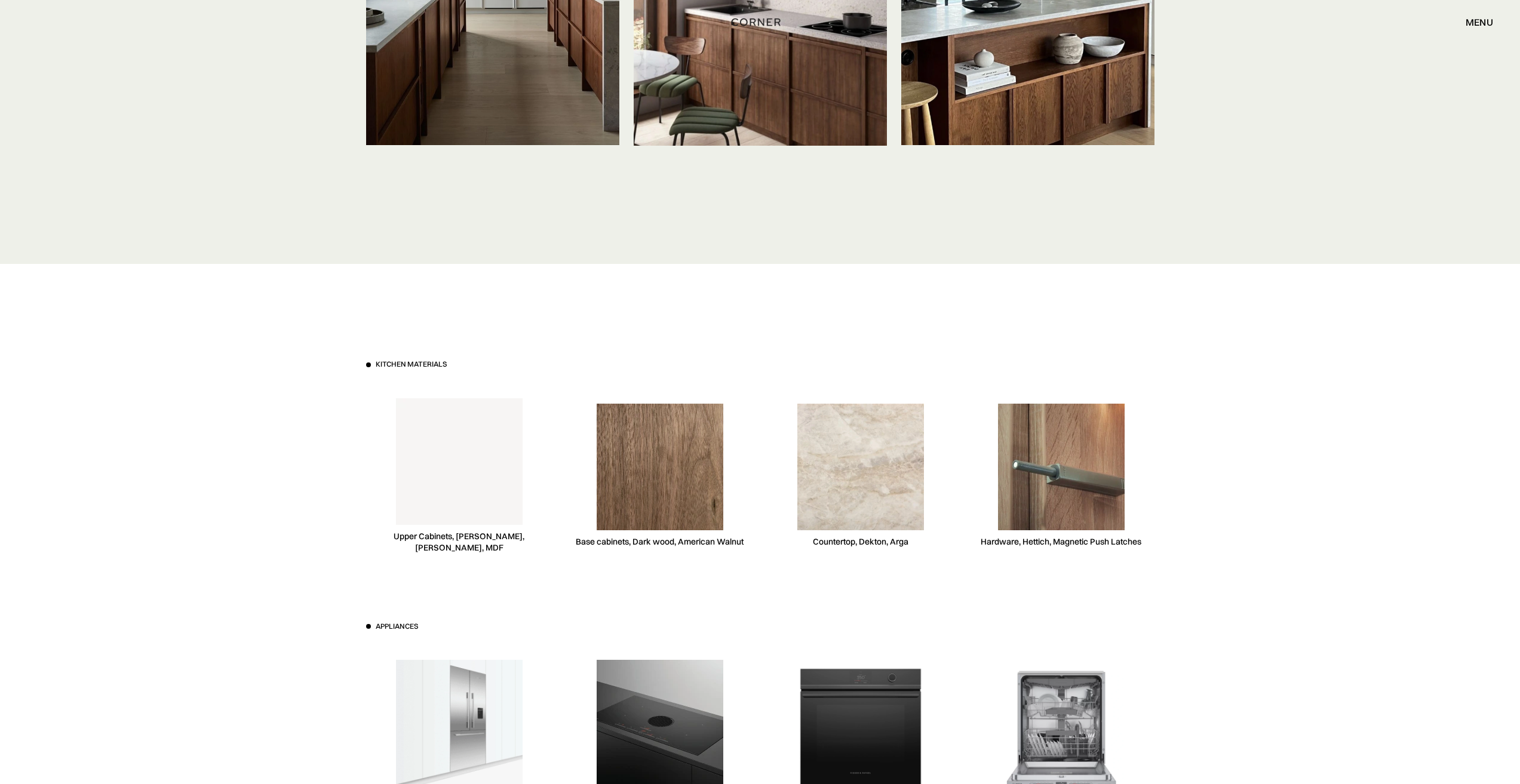
click at [782, 559] on div "Kitchen materials Upper Cabinets, Niemann, White, MDF Base cabinets, Dark wood,…" at bounding box center [760, 621] width 824 height 715
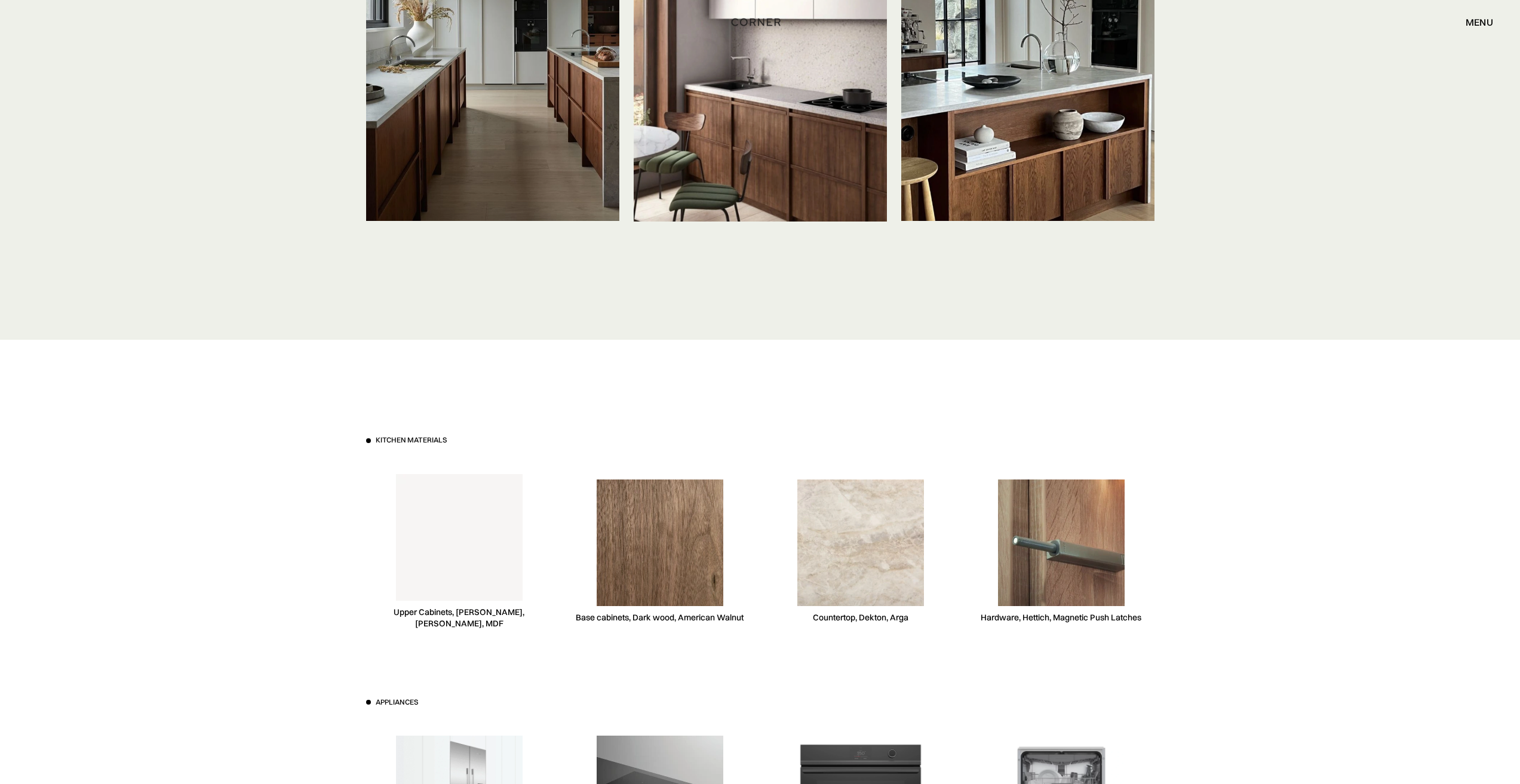
scroll to position [2866, 0]
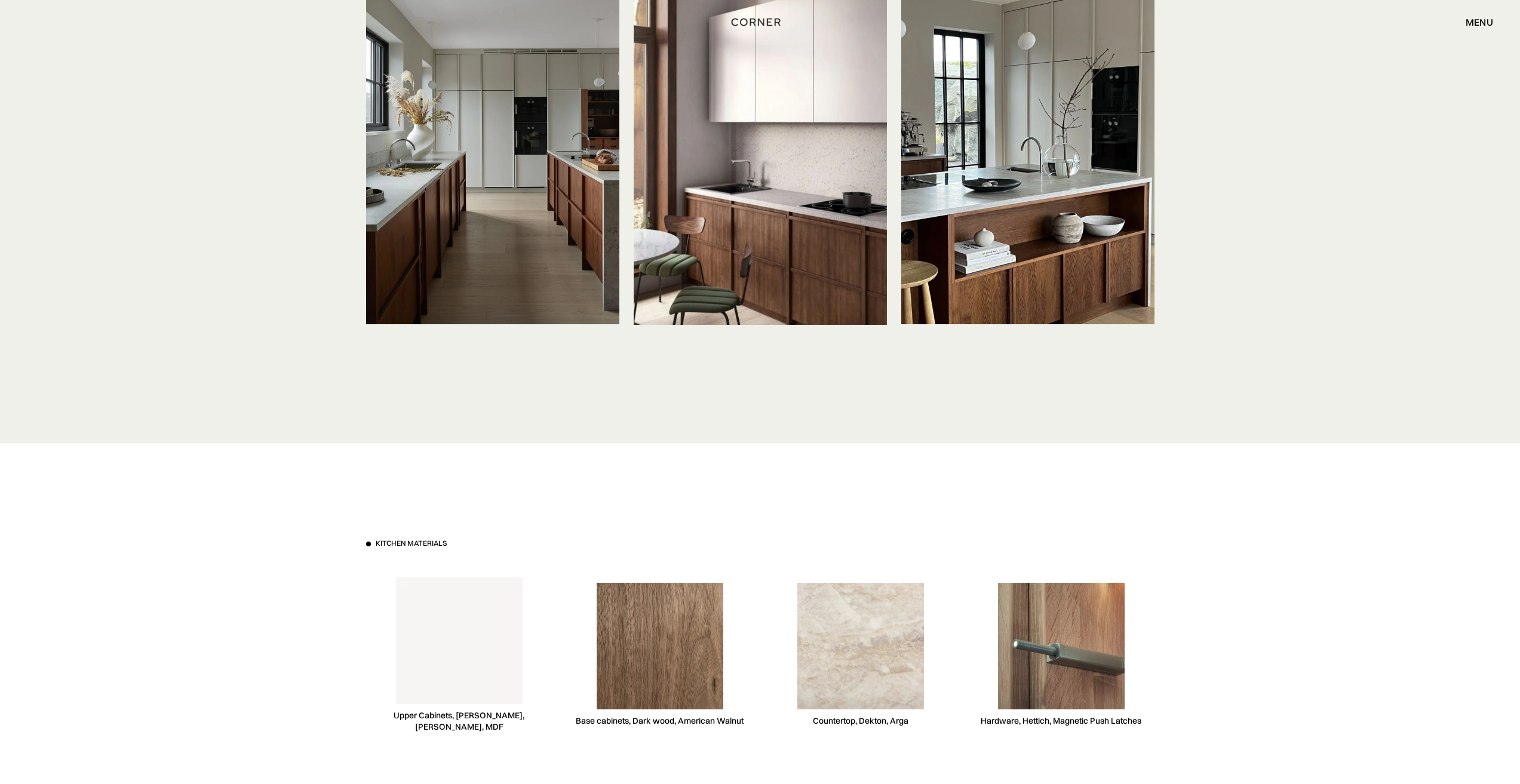
click at [863, 652] on img at bounding box center [860, 646] width 126 height 126
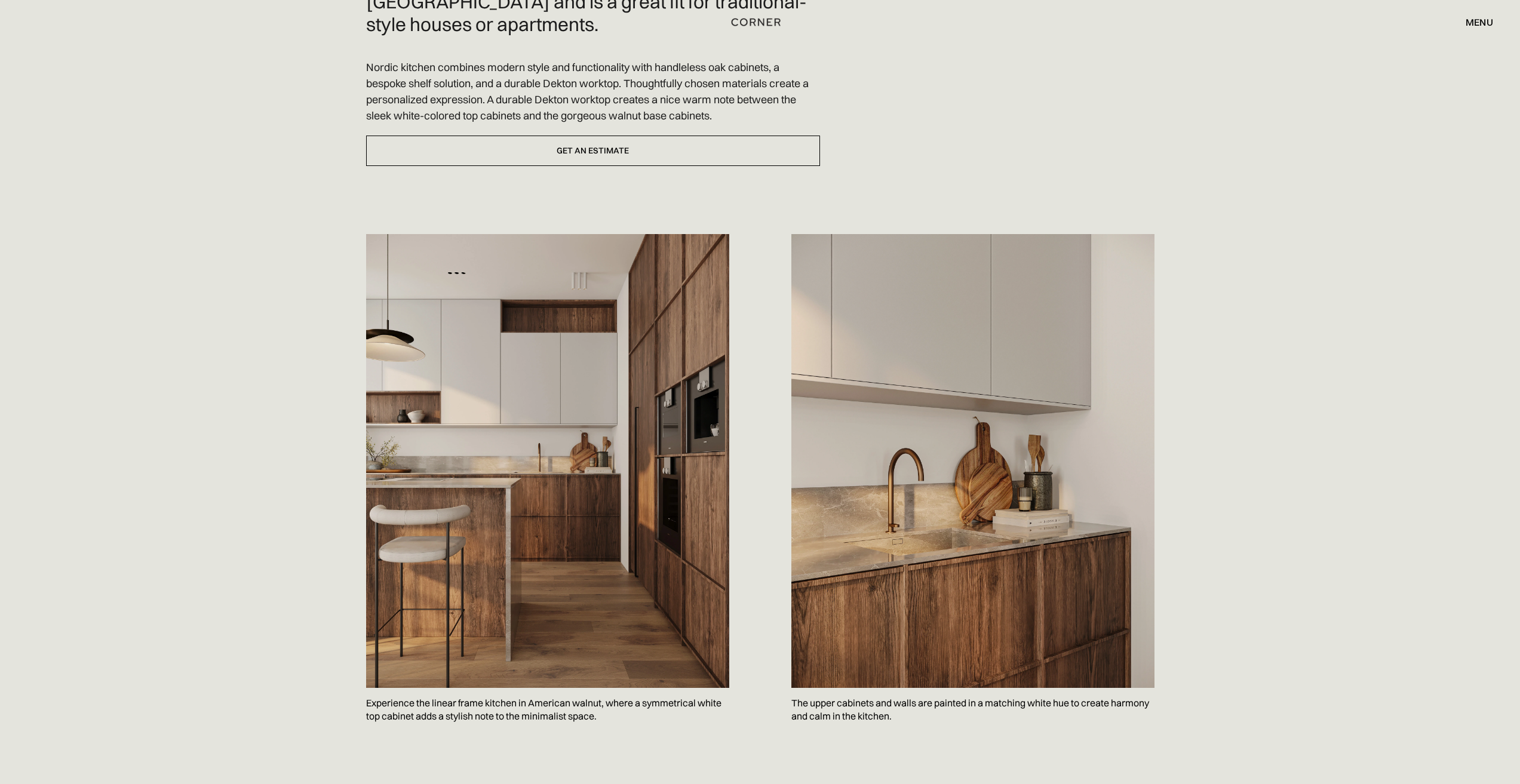
scroll to position [418, 0]
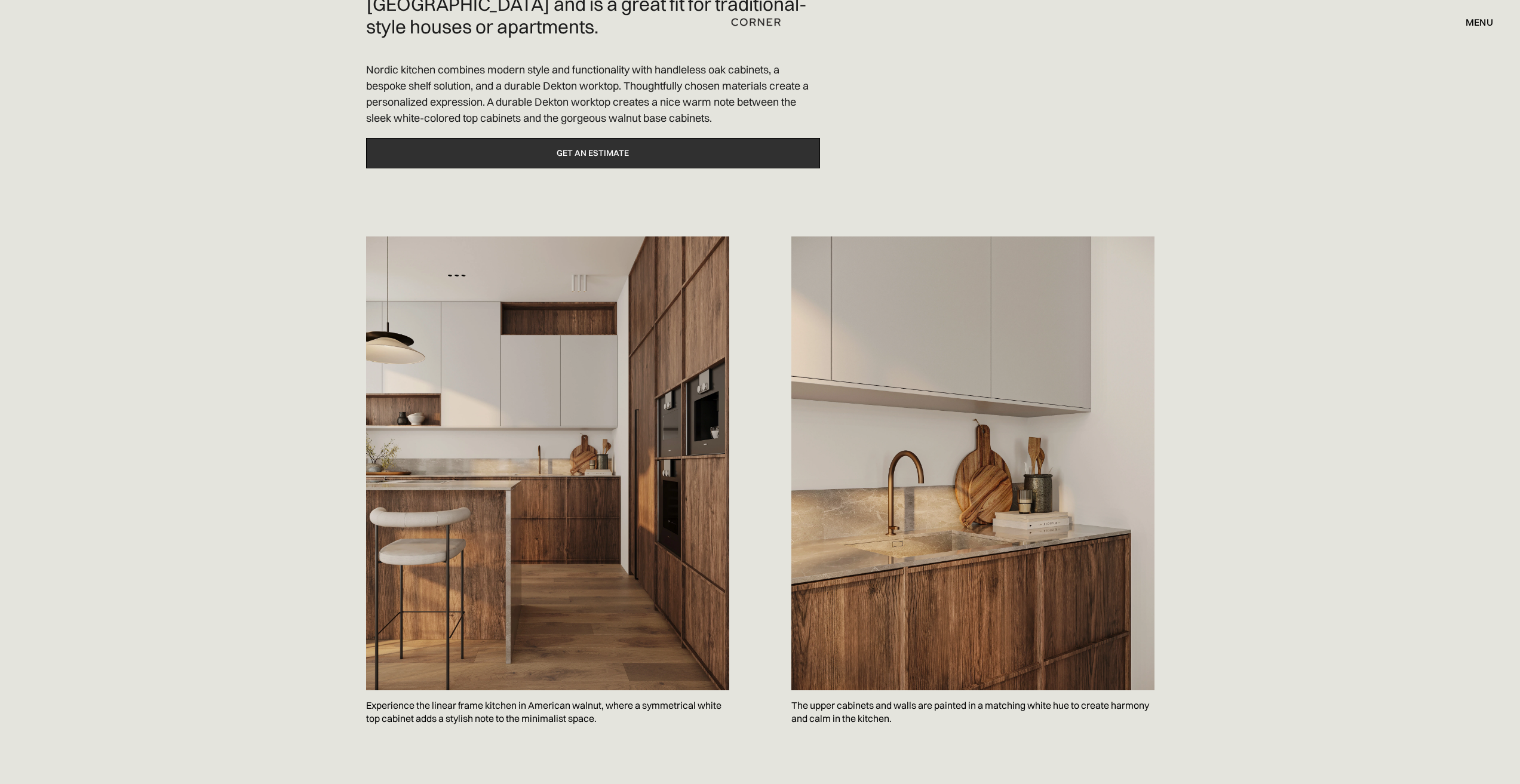
click at [589, 138] on link "Get an estimate" at bounding box center [593, 153] width 454 height 31
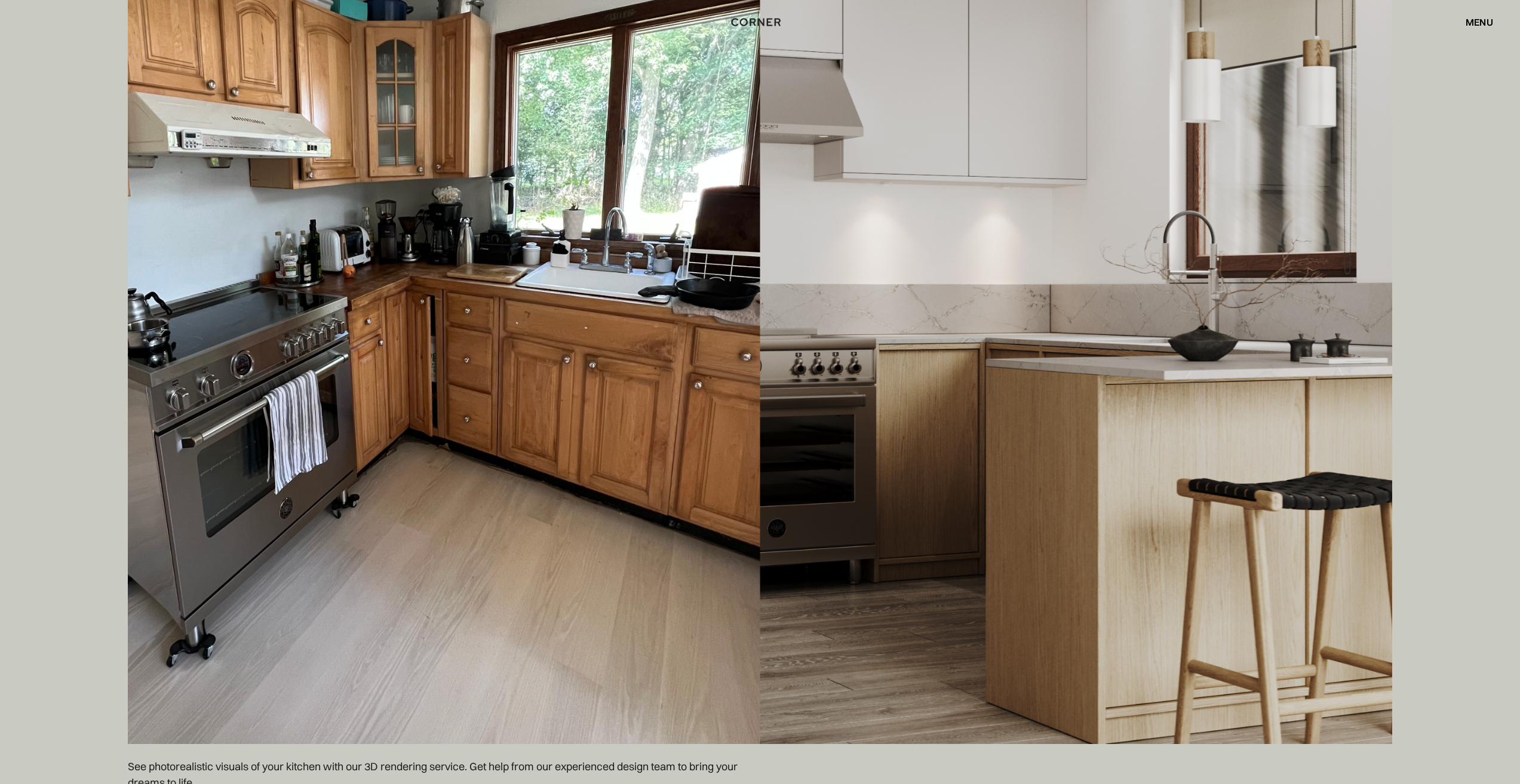
scroll to position [6590, 0]
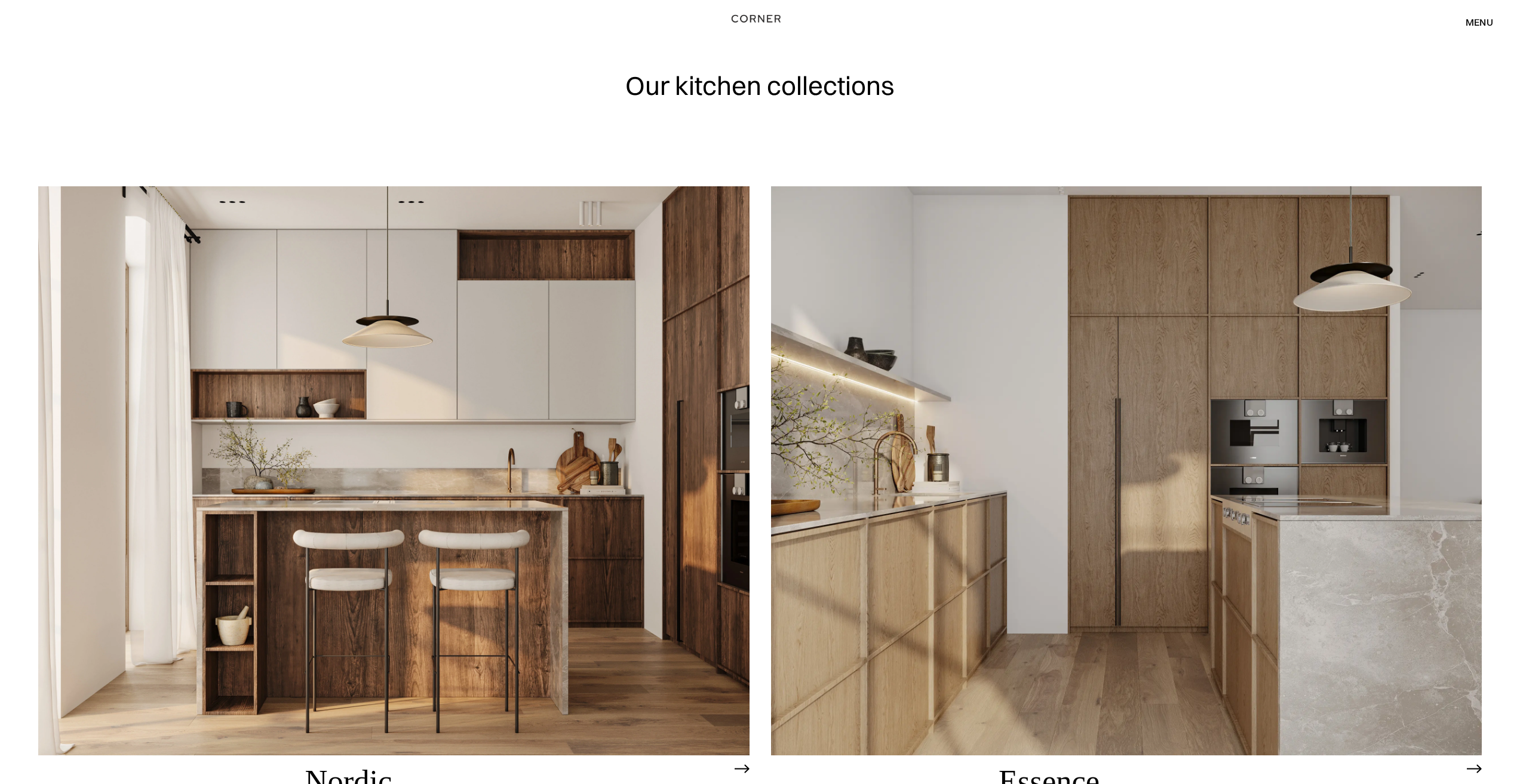
click at [757, 17] on img "home" at bounding box center [756, 18] width 49 height 16
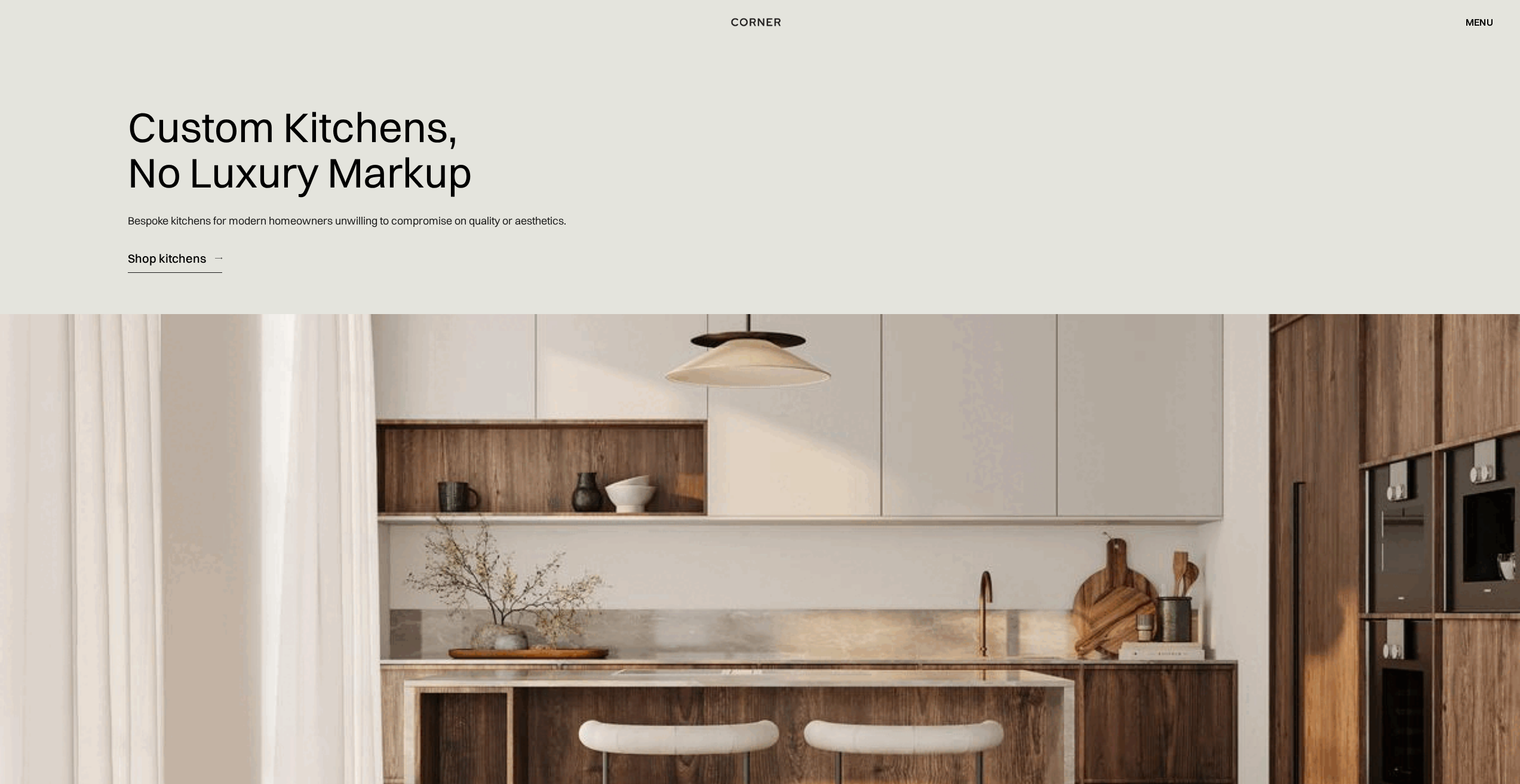
click at [182, 257] on div "Shop kitchens" at bounding box center [167, 258] width 78 height 16
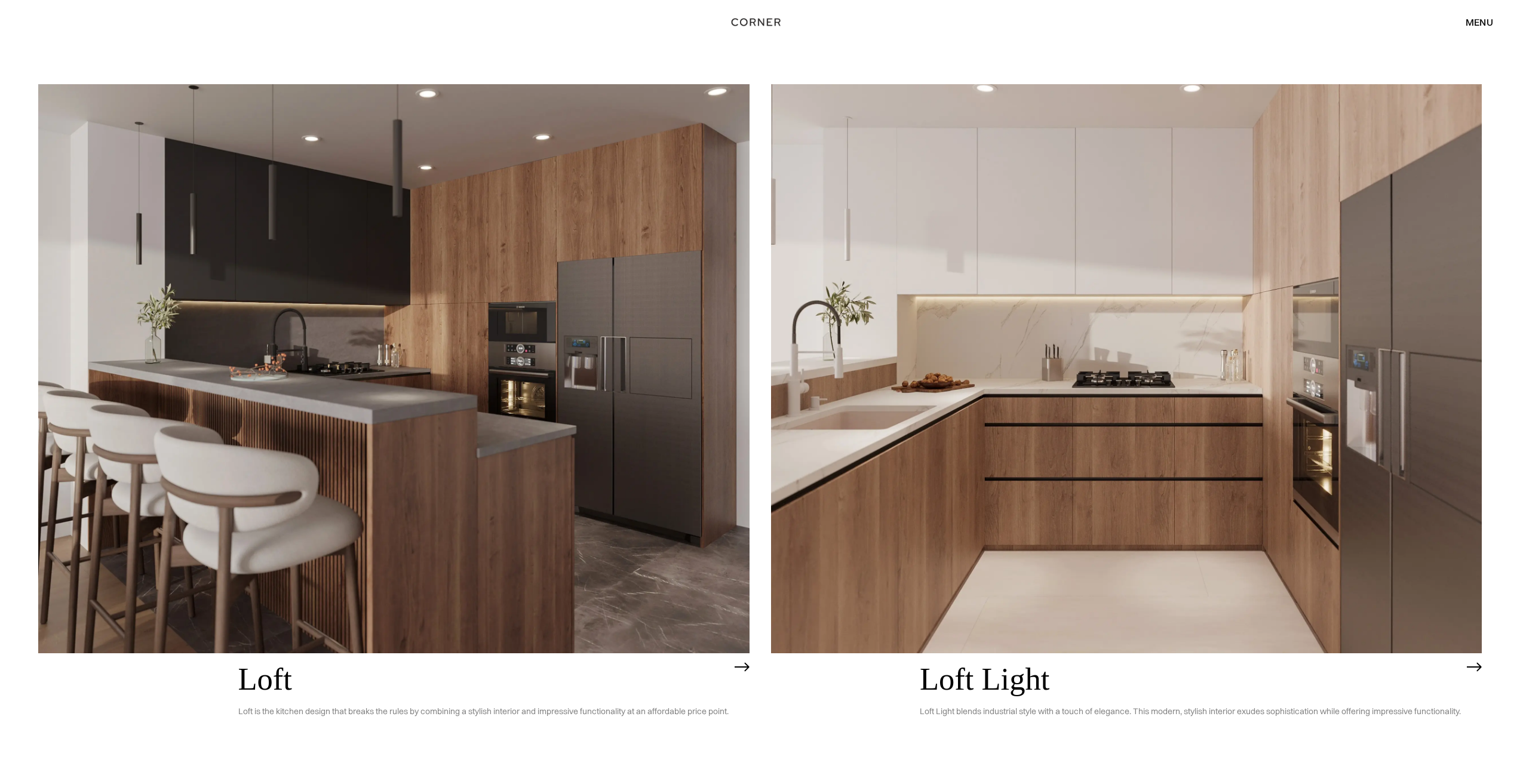
scroll to position [4731, 0]
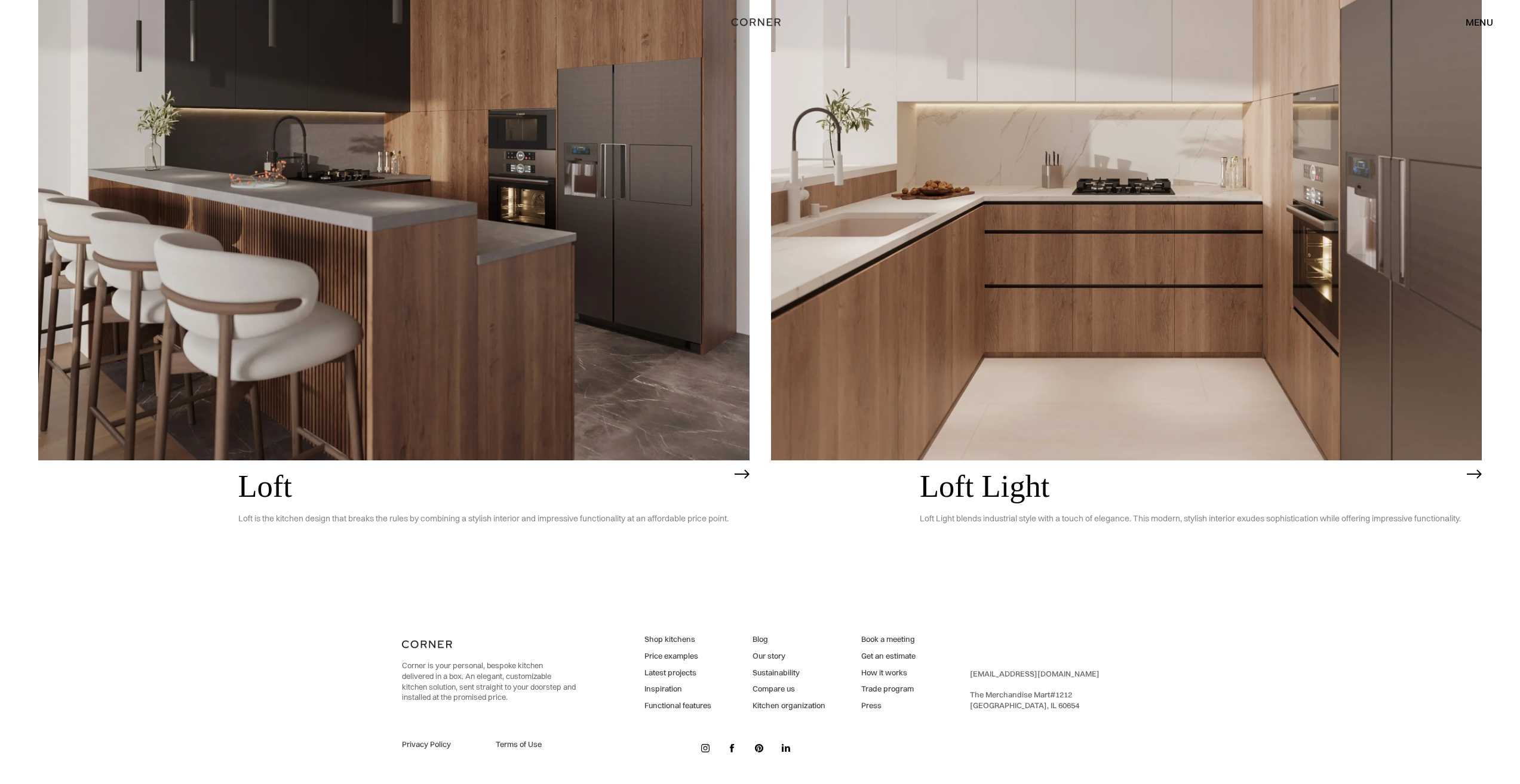
click at [670, 706] on link "Functional features" at bounding box center [678, 706] width 67 height 11
